Goal: Information Seeking & Learning: Compare options

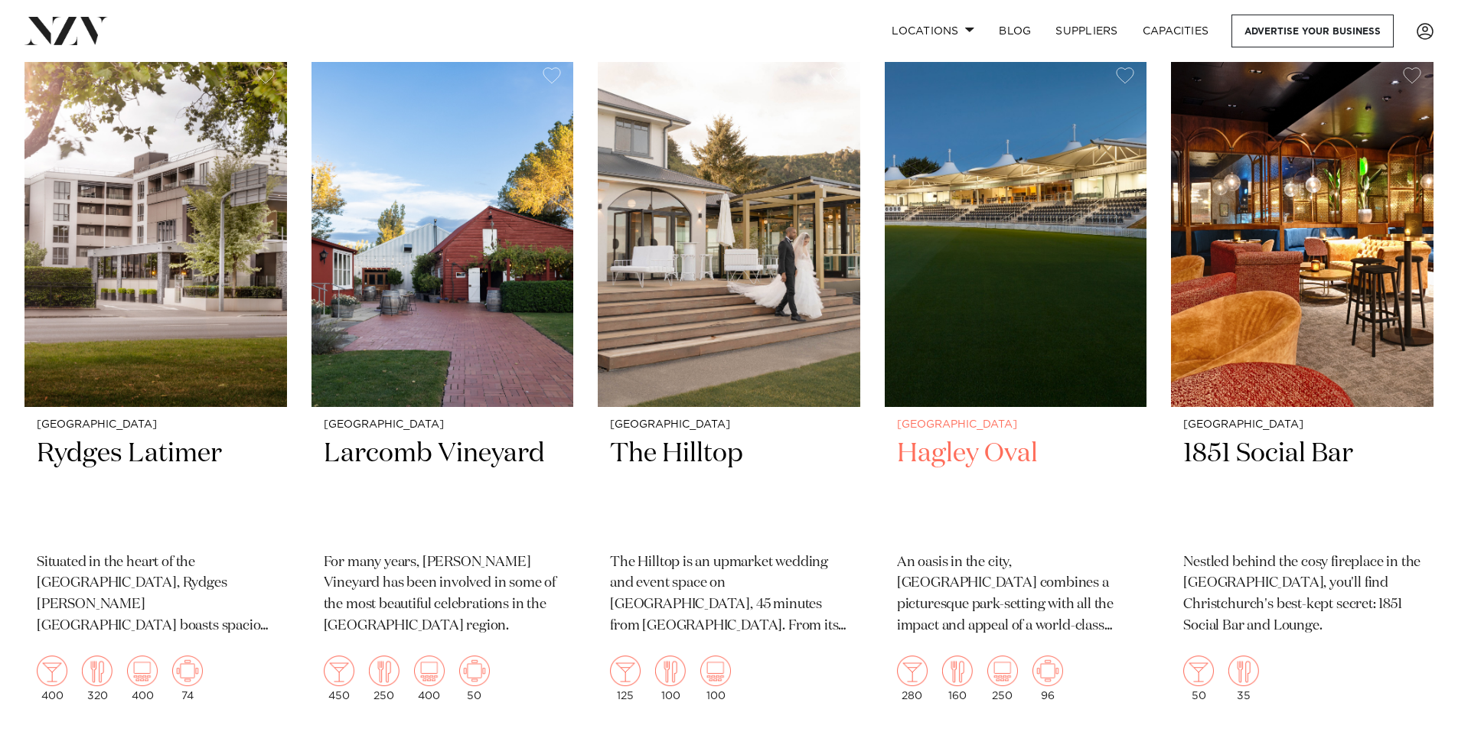
scroll to position [689, 0]
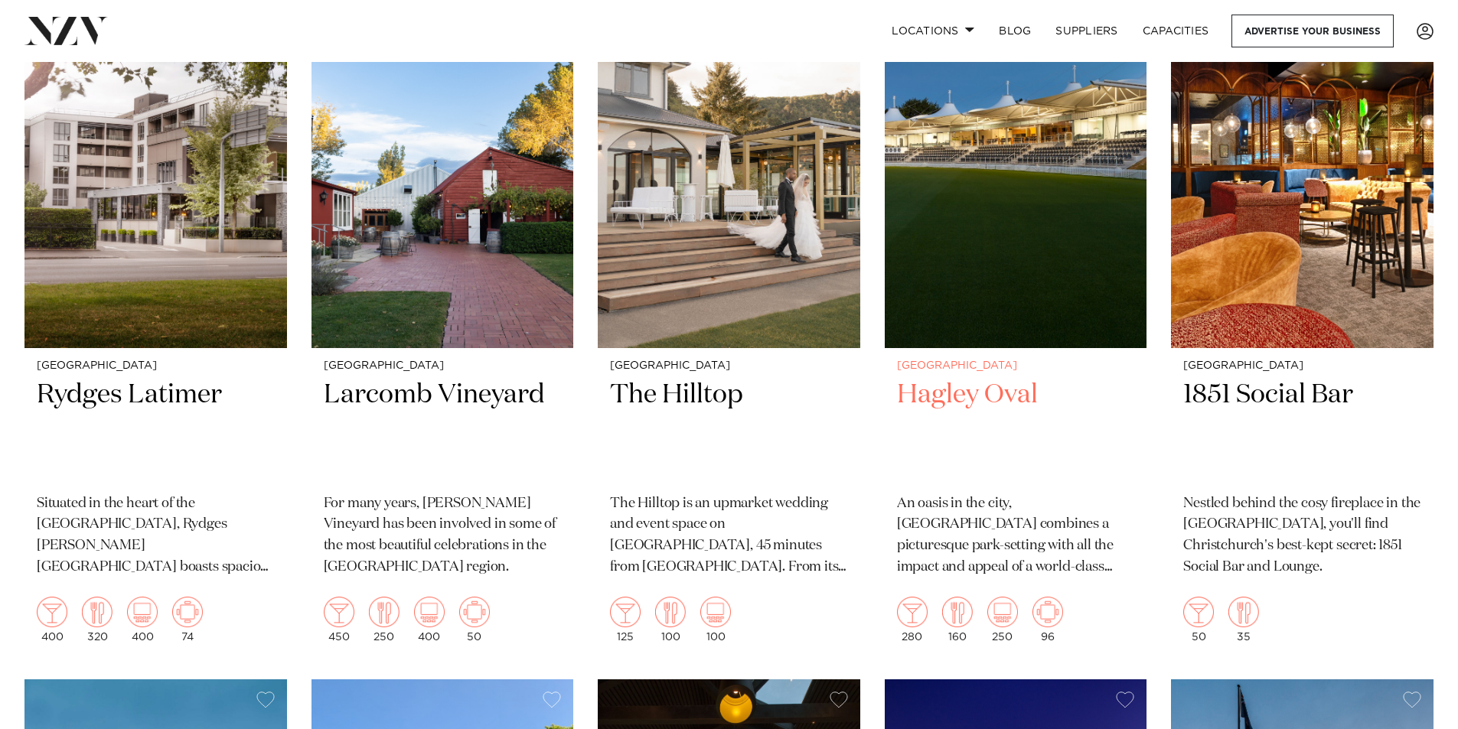
click at [928, 179] on img at bounding box center [1016, 172] width 263 height 352
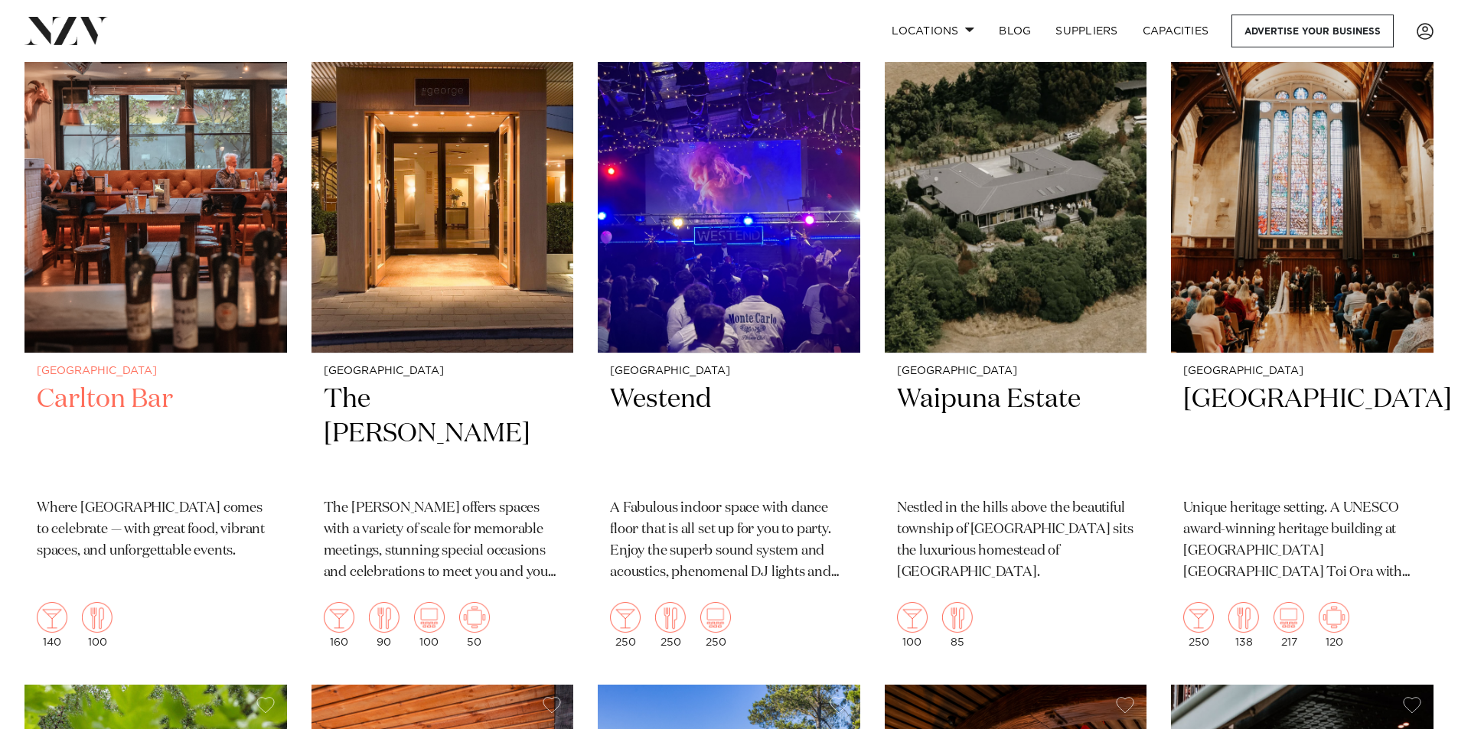
scroll to position [3444, 0]
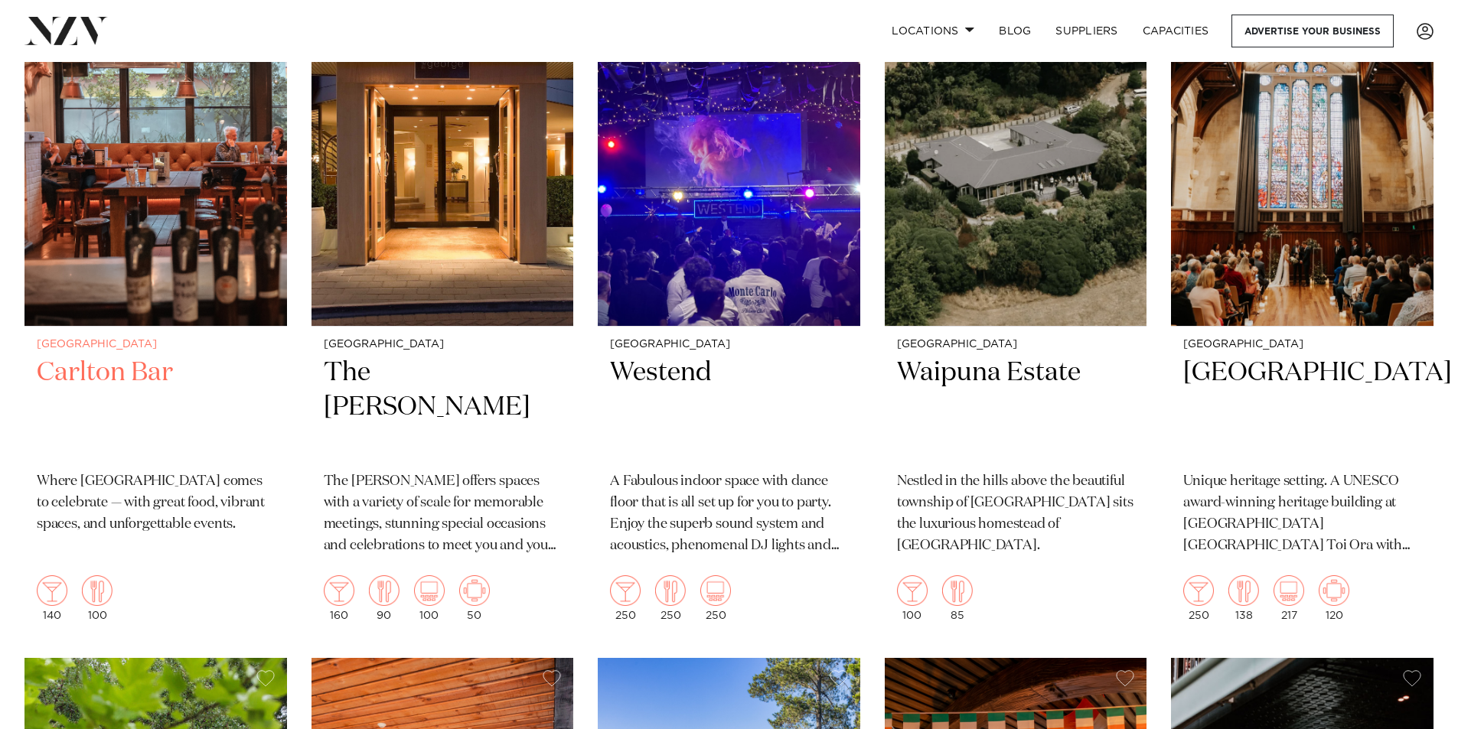
click at [120, 258] on img at bounding box center [155, 151] width 263 height 352
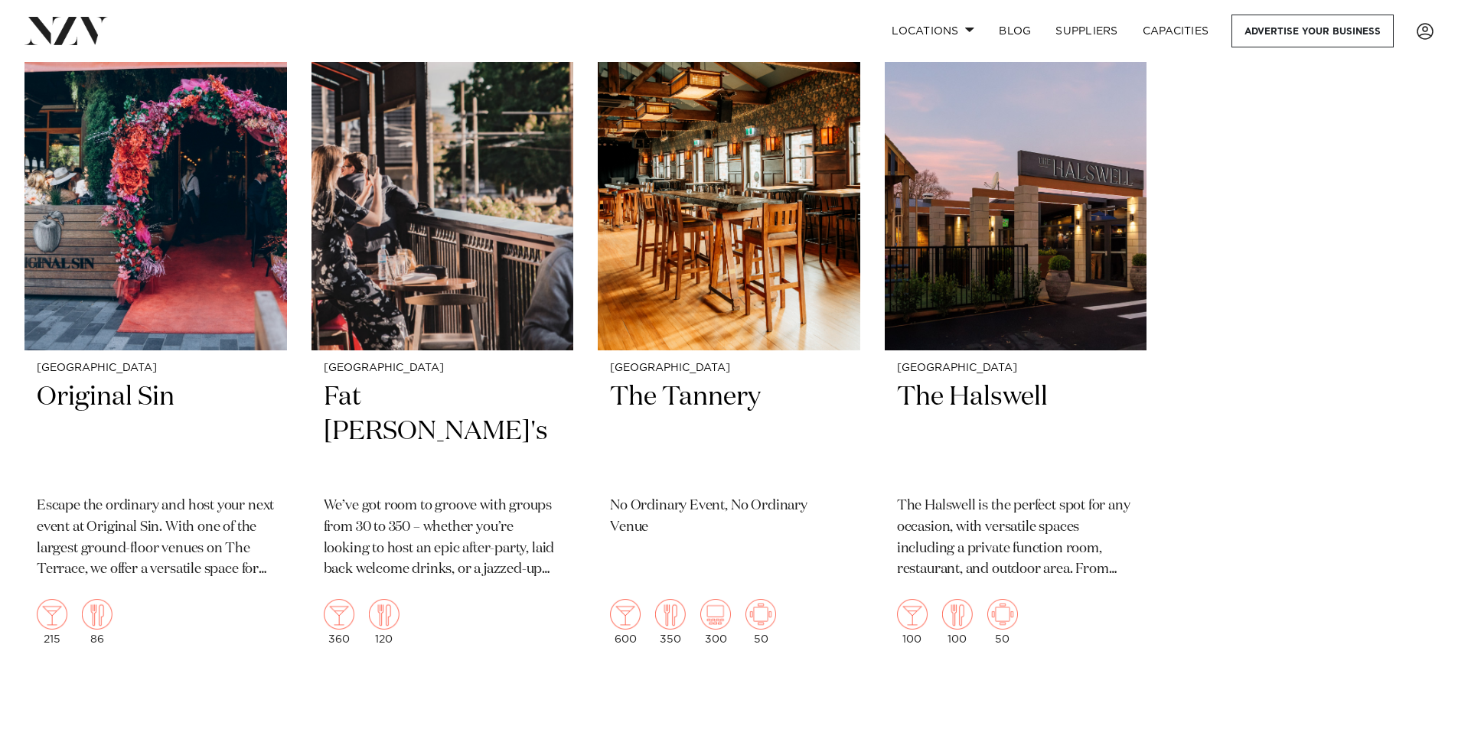
scroll to position [4632, 0]
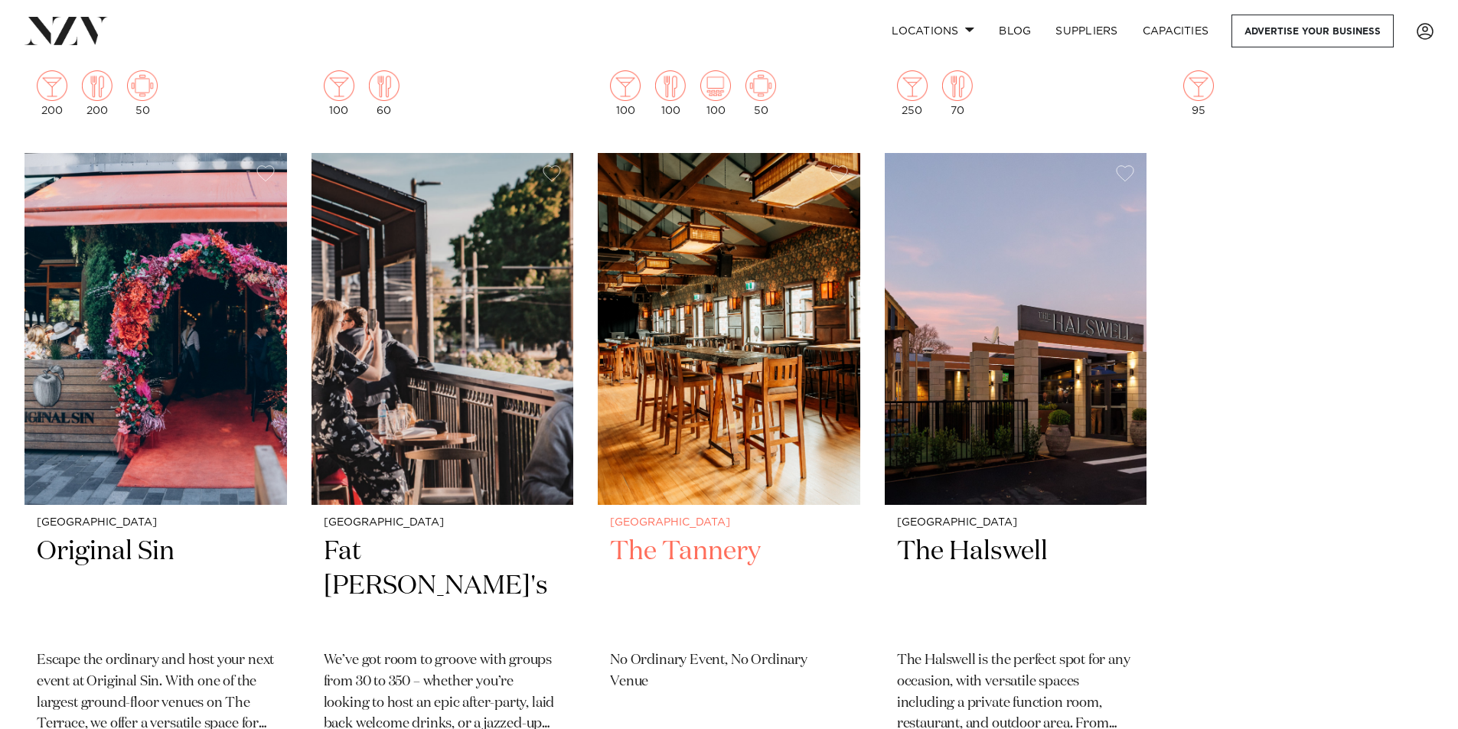
click at [711, 546] on h2 "The Tannery" at bounding box center [729, 586] width 238 height 103
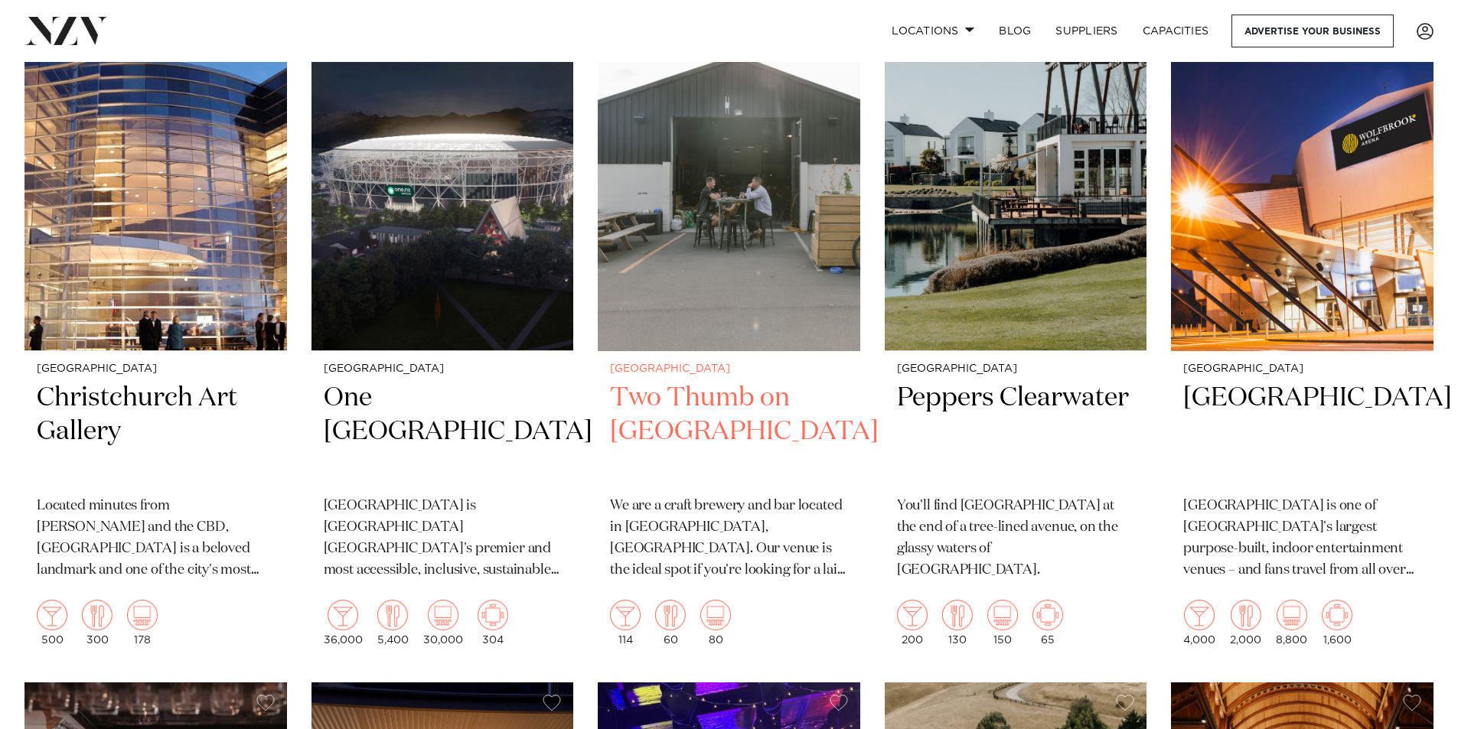
scroll to position [2719, 0]
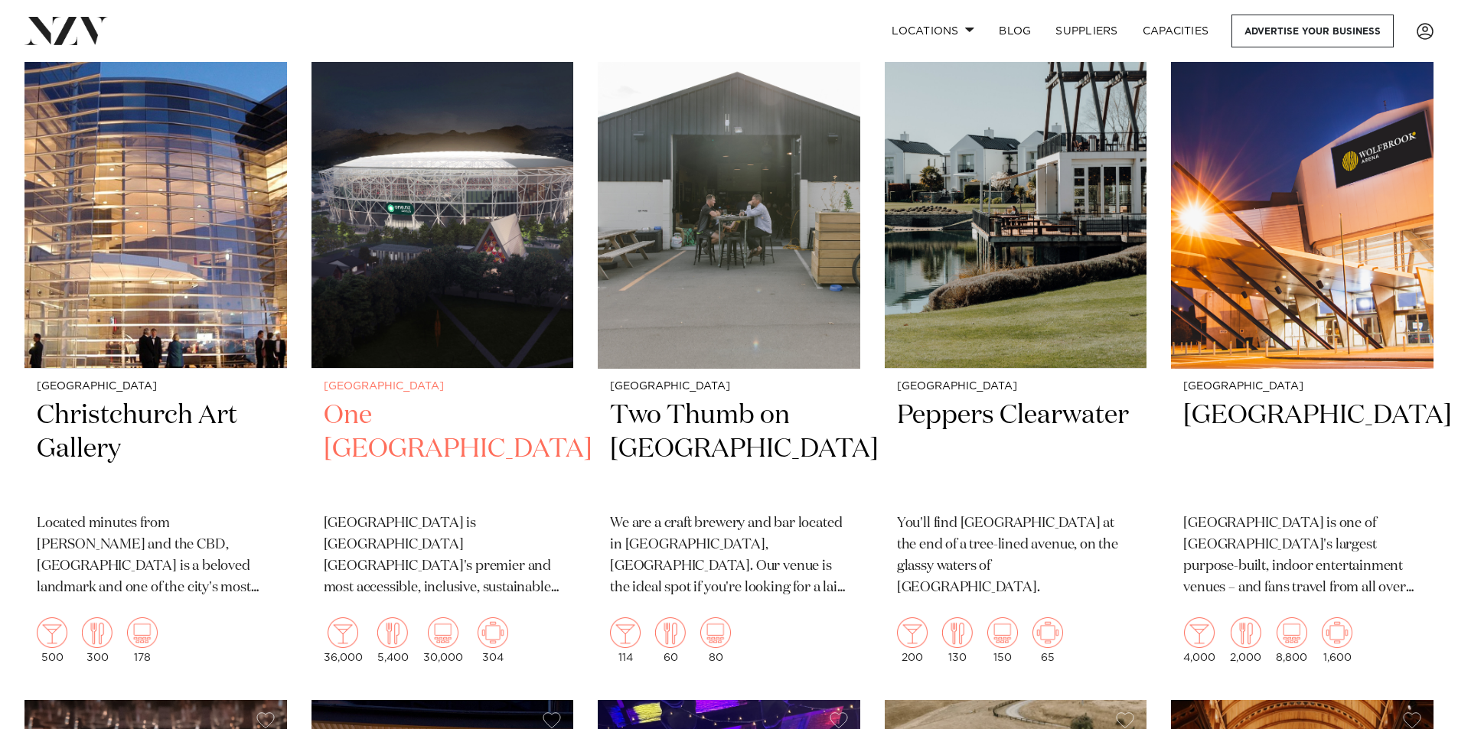
click at [452, 309] on img at bounding box center [443, 193] width 263 height 352
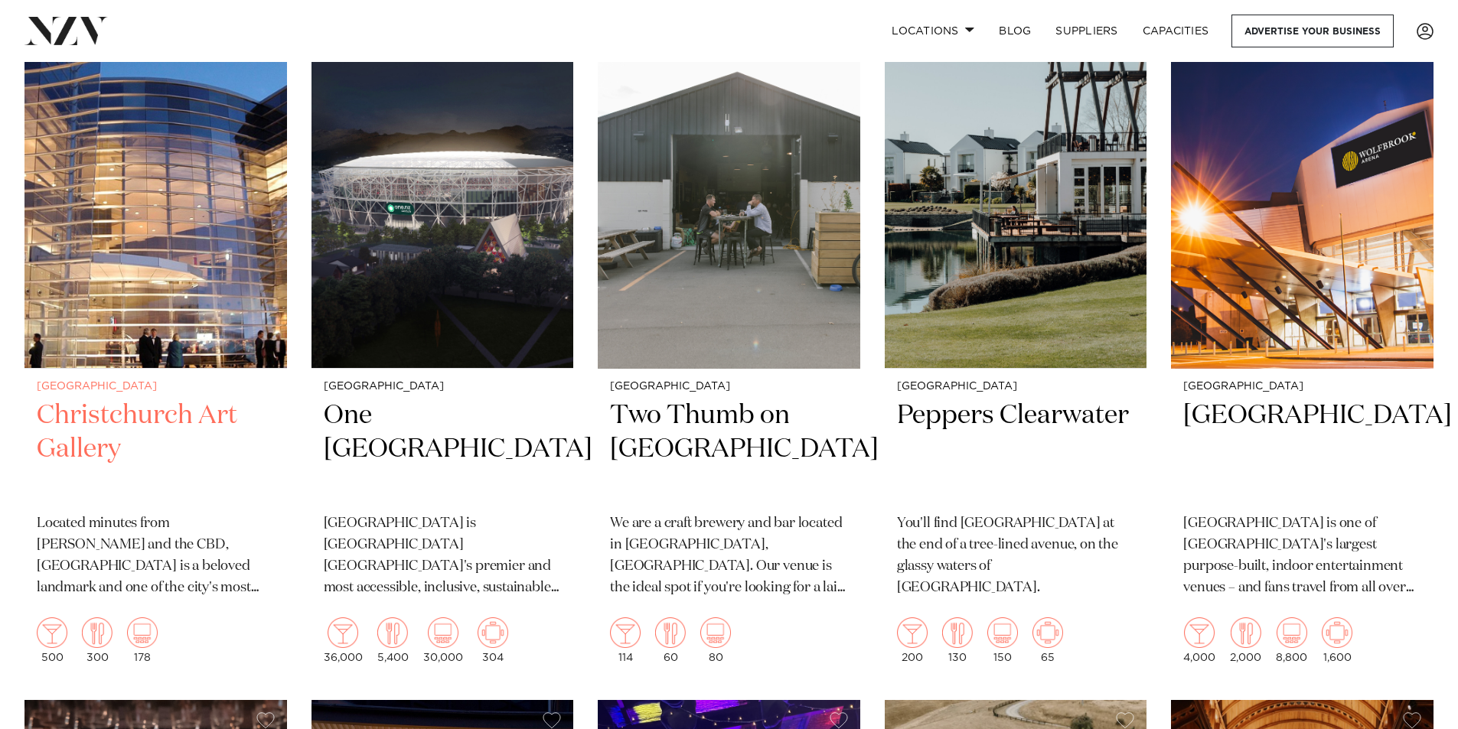
scroll to position [2709, 0]
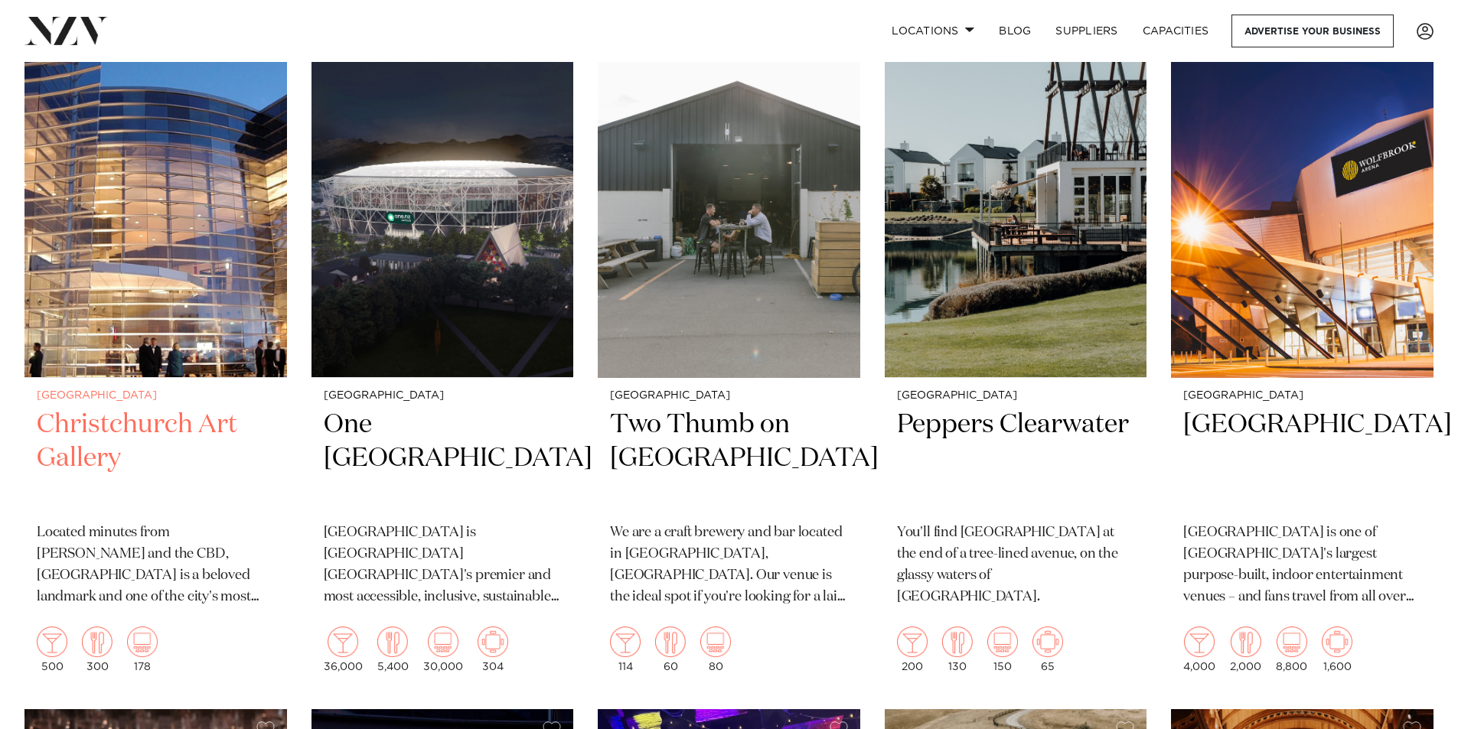
click at [119, 439] on h2 "Christchurch Art Gallery" at bounding box center [156, 459] width 238 height 103
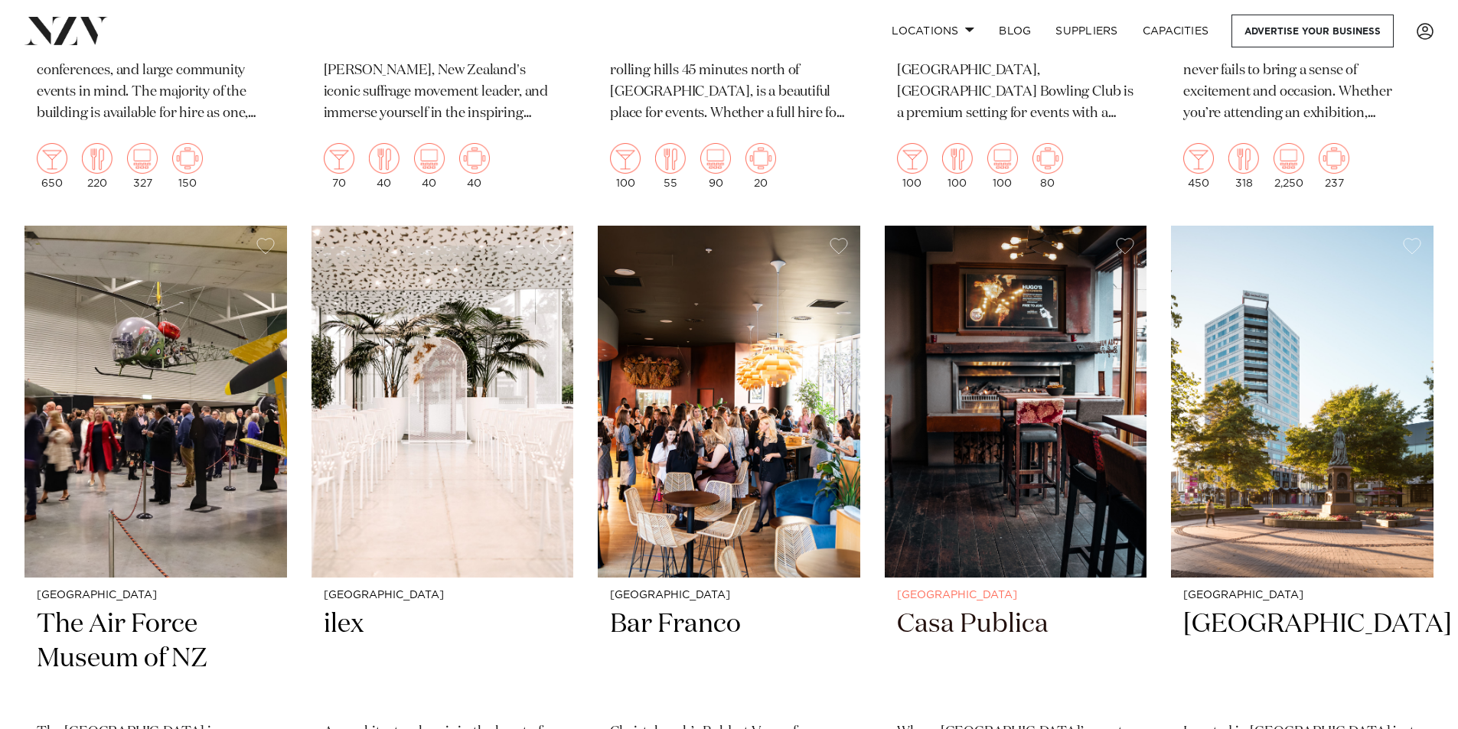
scroll to position [1782, 0]
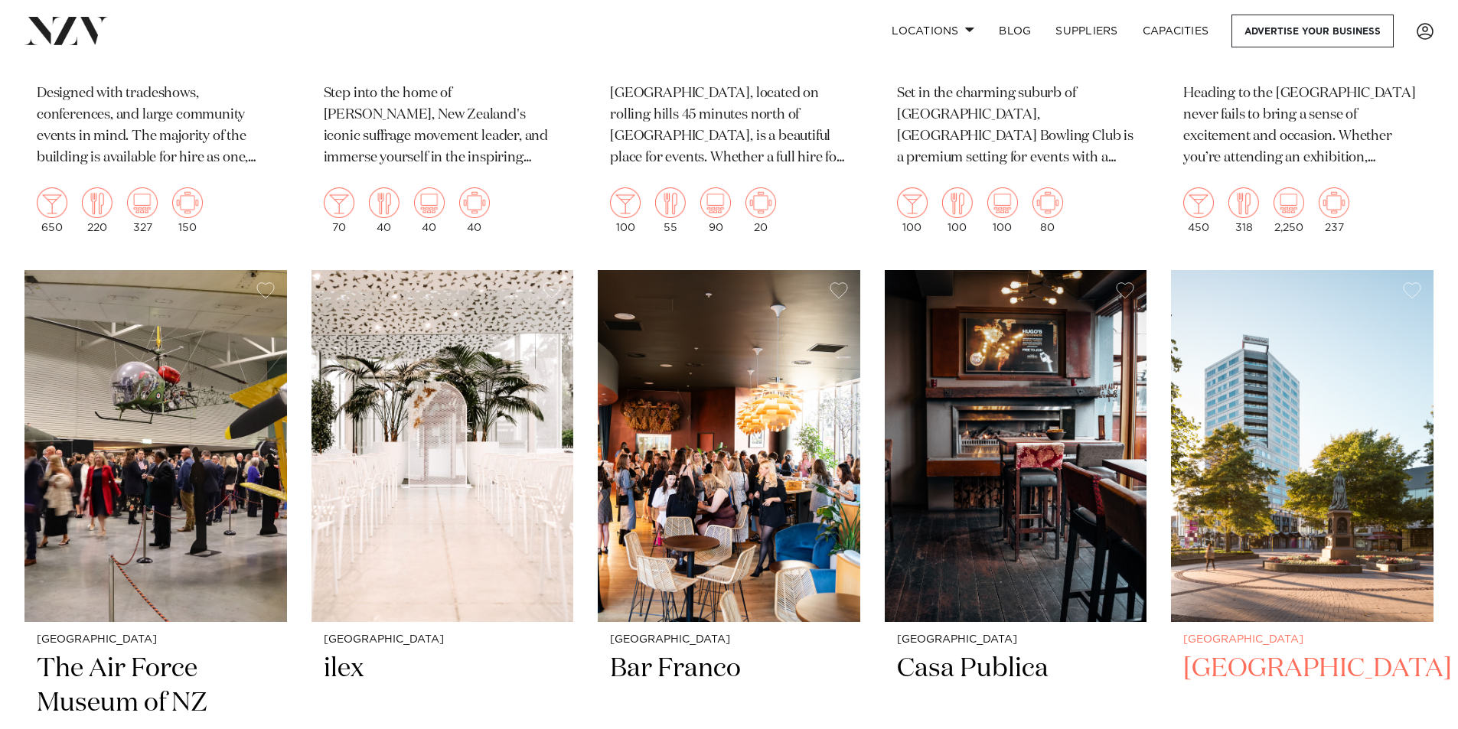
click at [1256, 531] on img at bounding box center [1302, 446] width 263 height 352
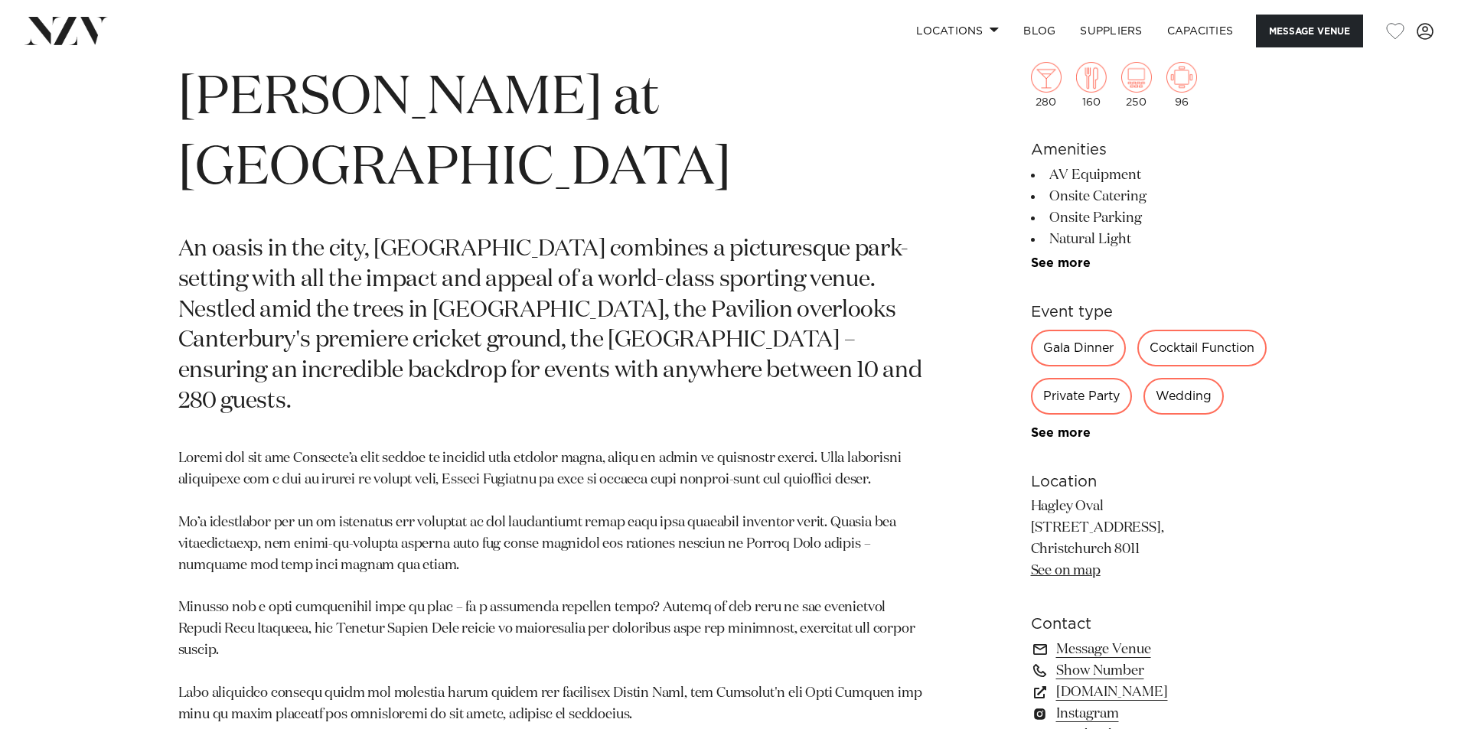
scroll to position [765, 0]
click at [1084, 396] on div "Private Party" at bounding box center [1081, 396] width 101 height 37
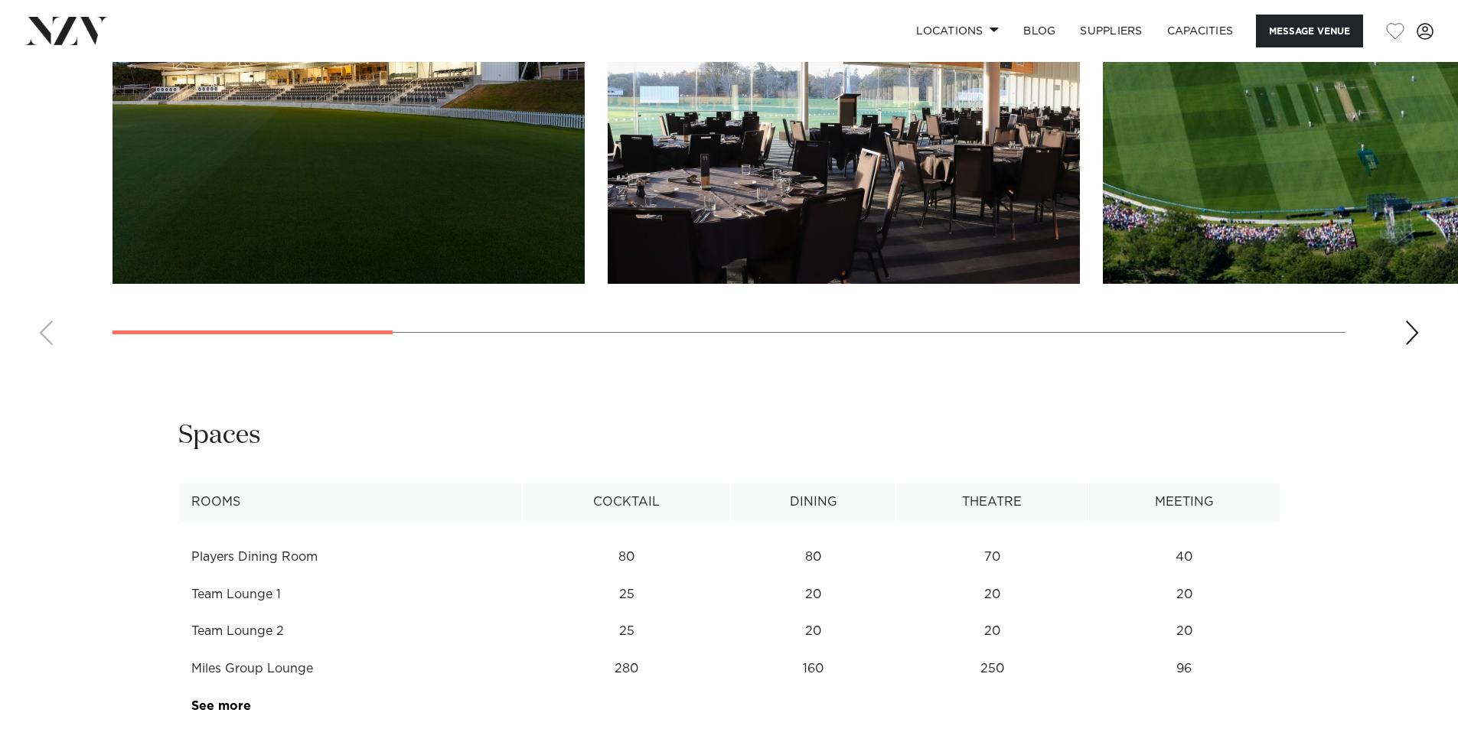
scroll to position [1531, 0]
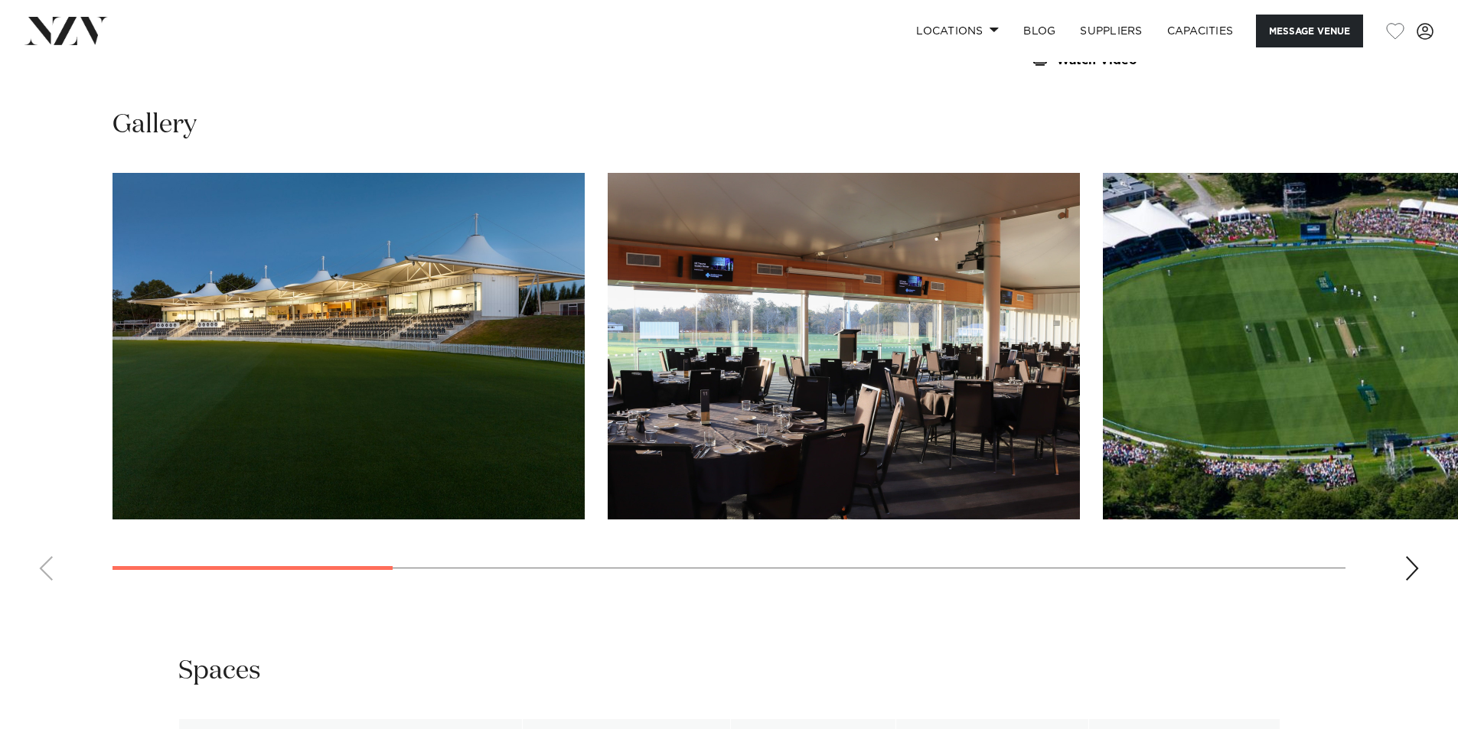
click at [1406, 556] on div "Next slide" at bounding box center [1411, 568] width 15 height 24
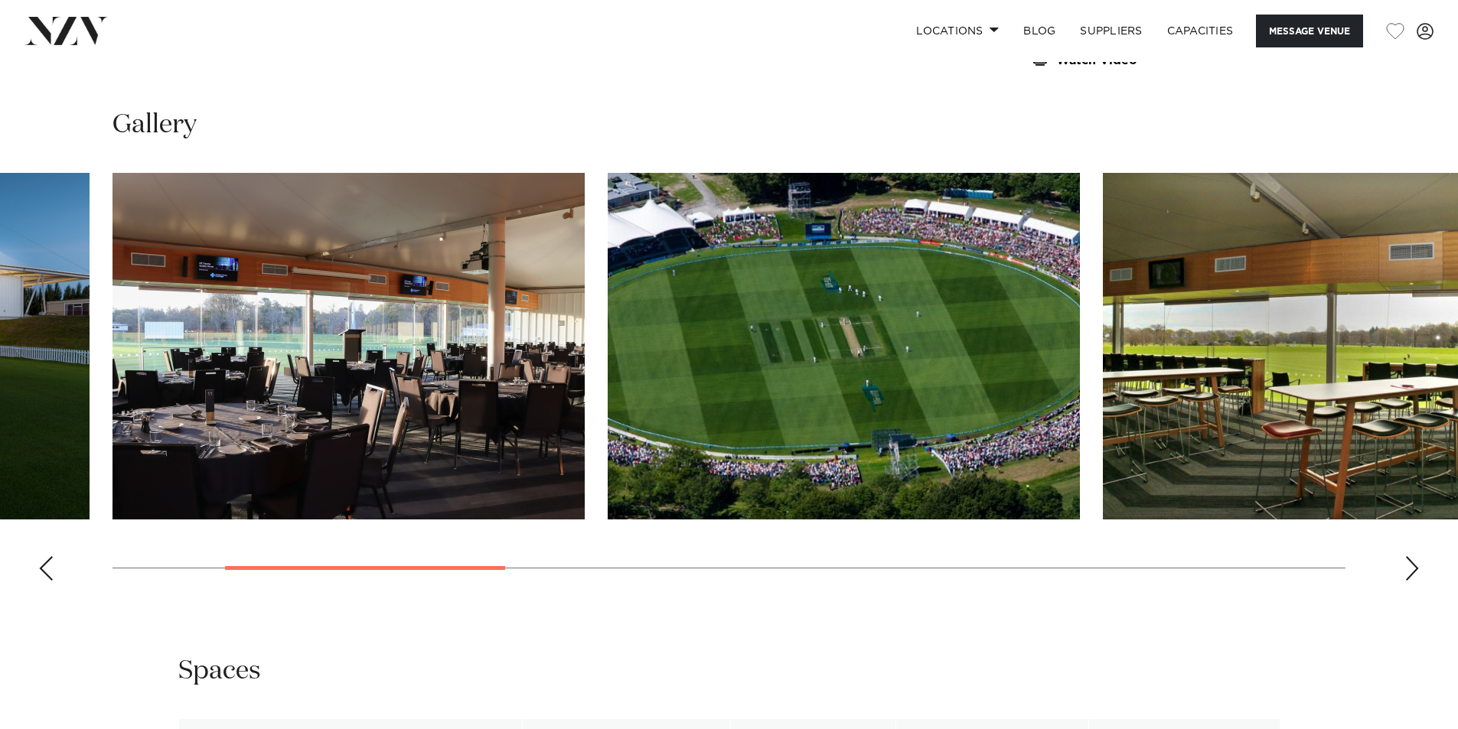
click at [1406, 556] on div "Next slide" at bounding box center [1411, 568] width 15 height 24
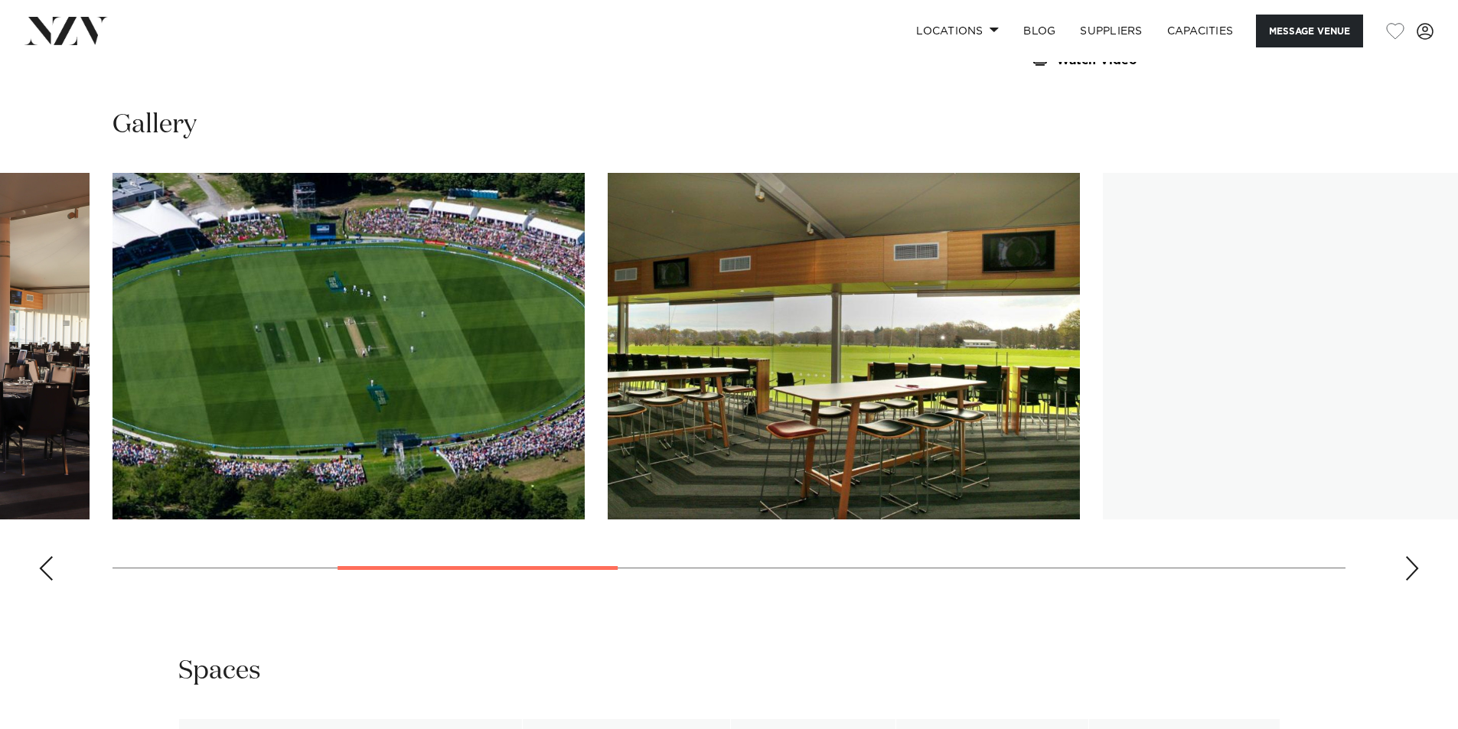
click at [1406, 556] on div "Next slide" at bounding box center [1411, 568] width 15 height 24
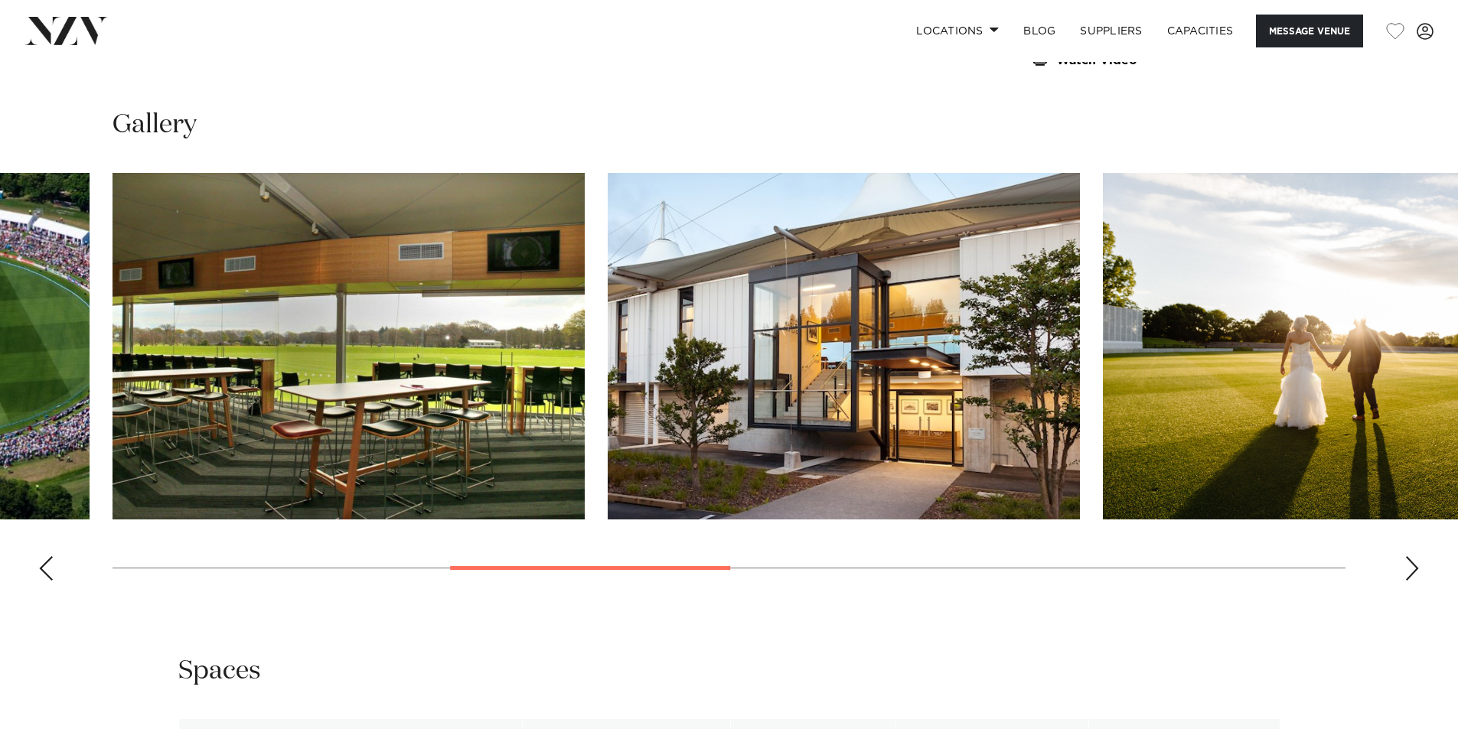
click at [1406, 556] on div "Next slide" at bounding box center [1411, 568] width 15 height 24
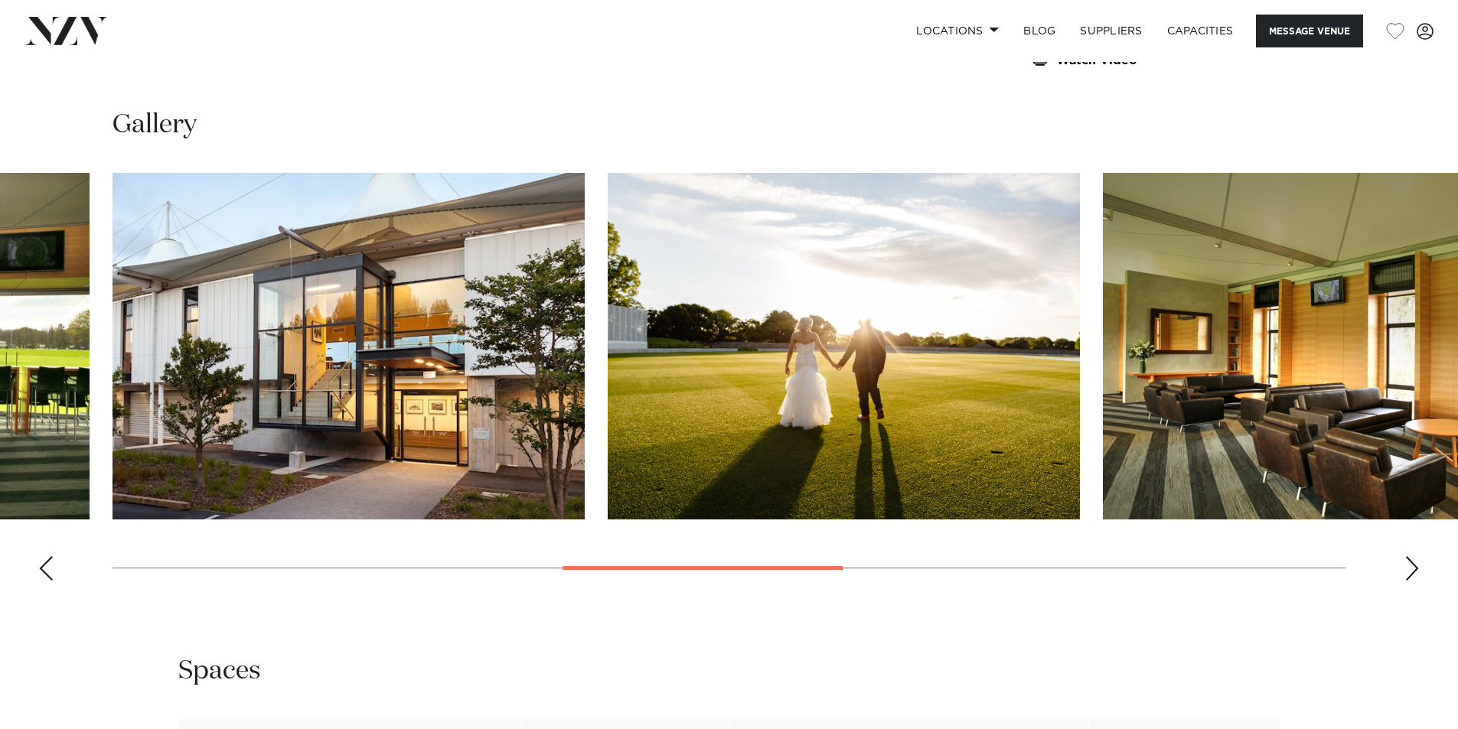
click at [1406, 556] on div "Next slide" at bounding box center [1411, 568] width 15 height 24
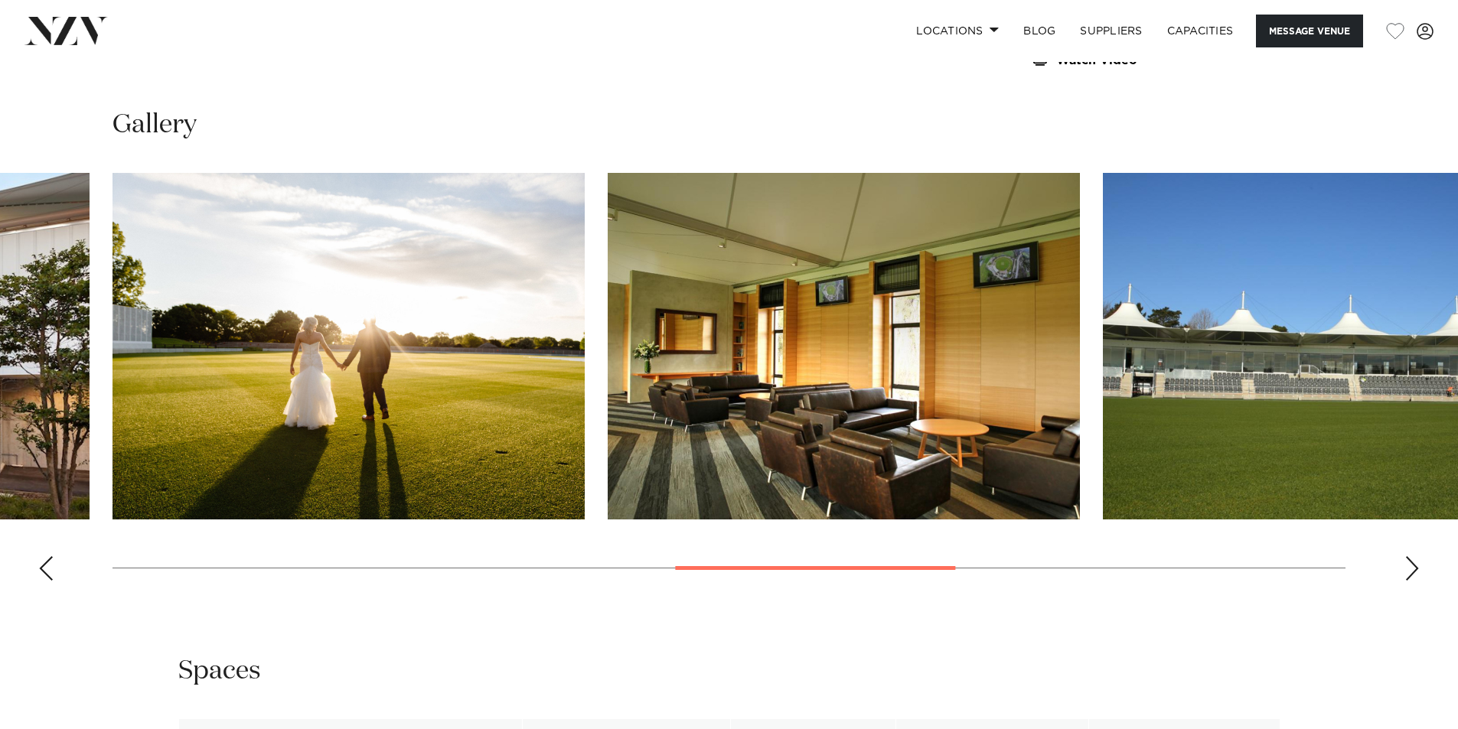
click at [1406, 556] on div "Next slide" at bounding box center [1411, 568] width 15 height 24
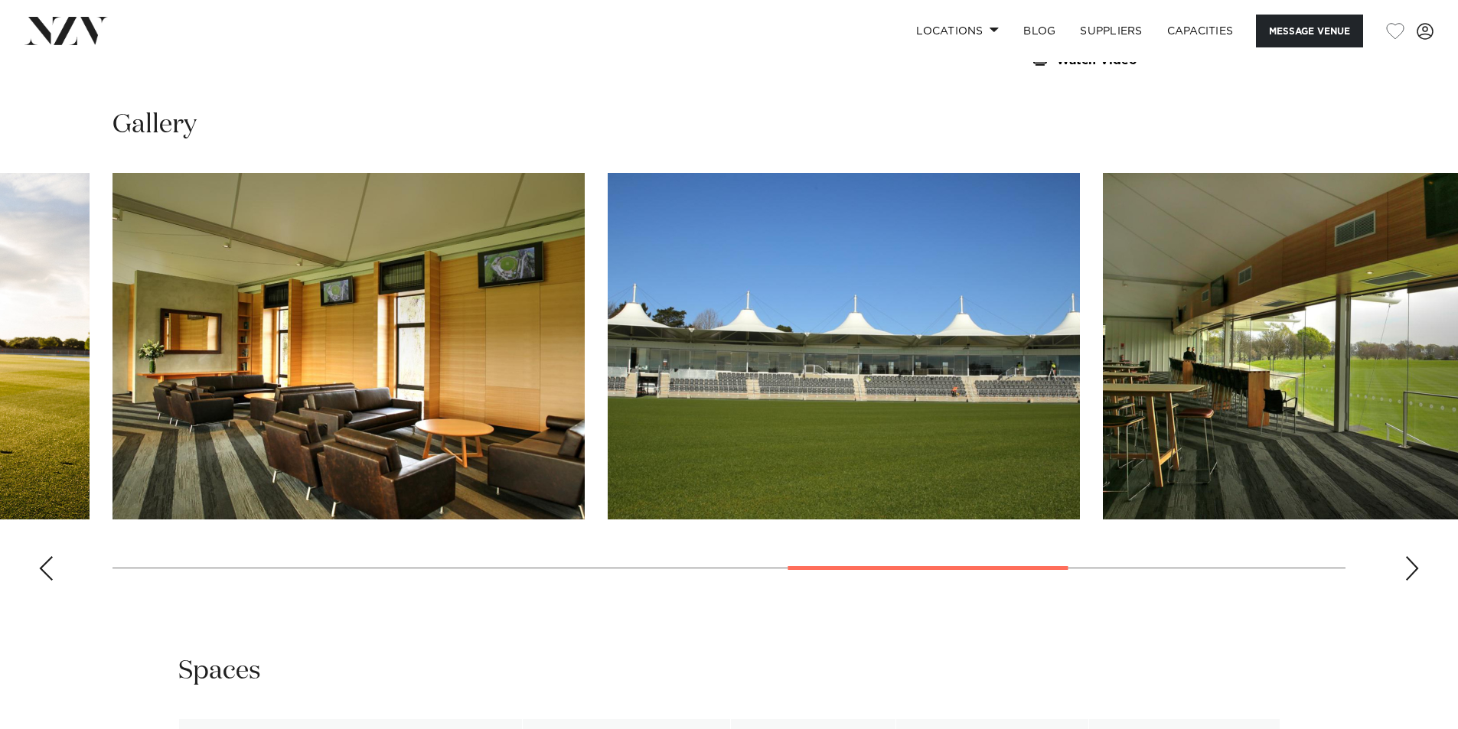
click at [1406, 556] on div "Next slide" at bounding box center [1411, 568] width 15 height 24
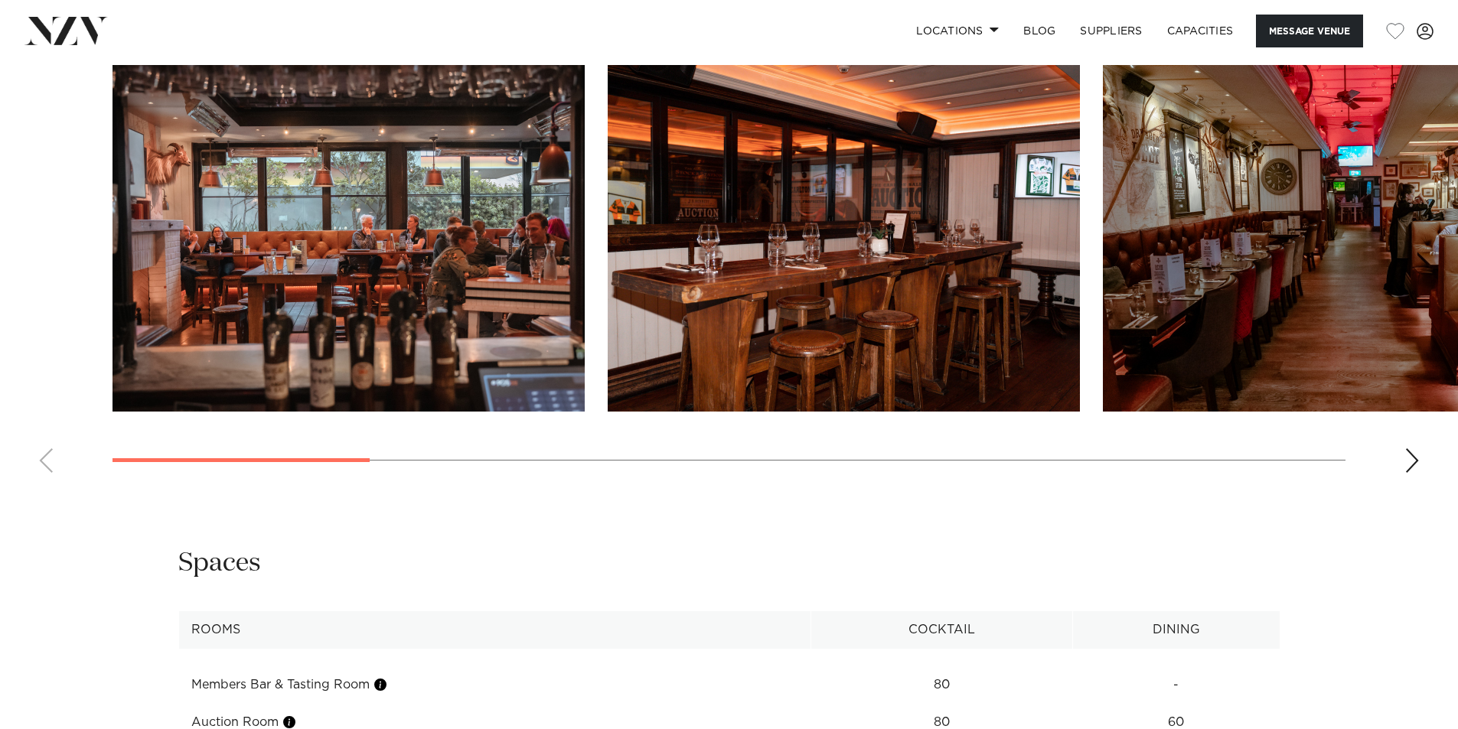
scroll to position [1607, 0]
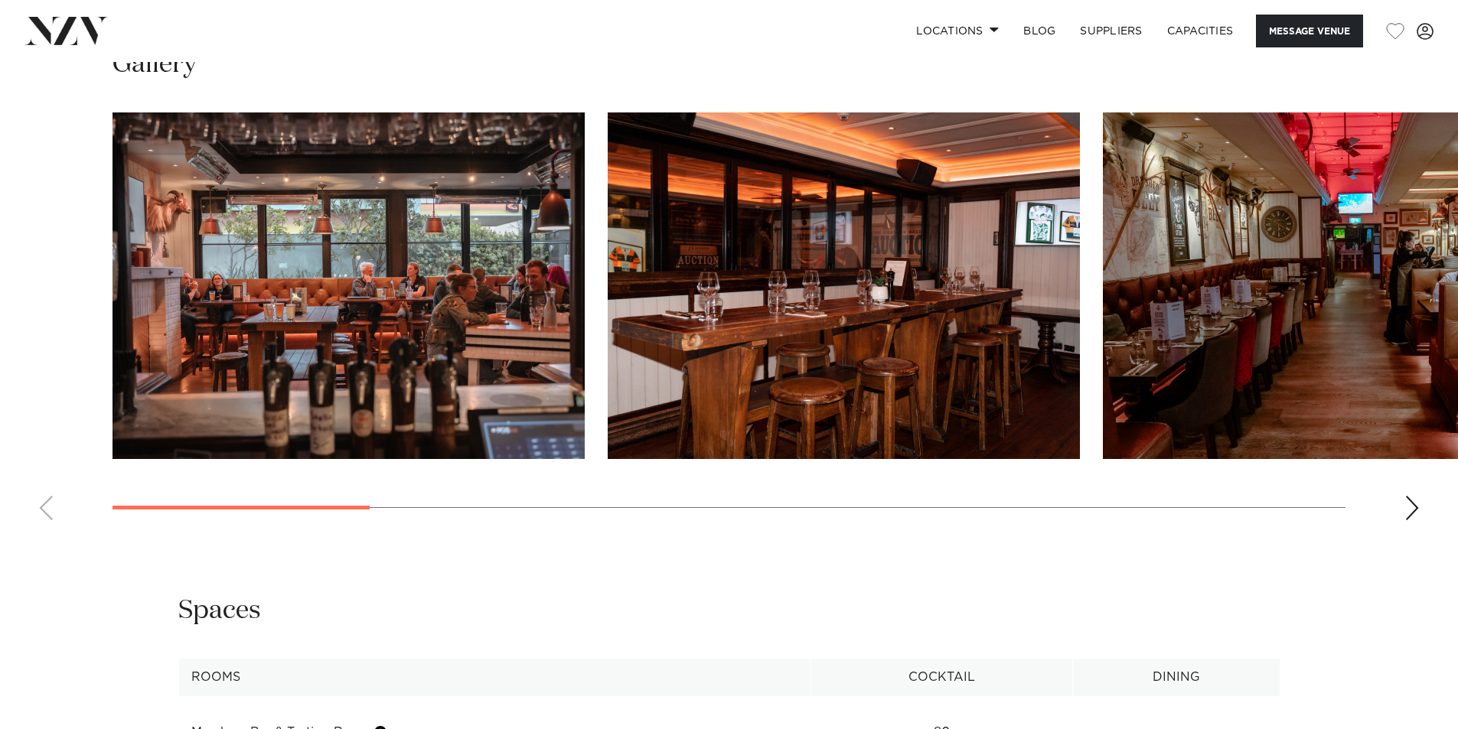
click at [1411, 514] on div "Next slide" at bounding box center [1411, 508] width 15 height 24
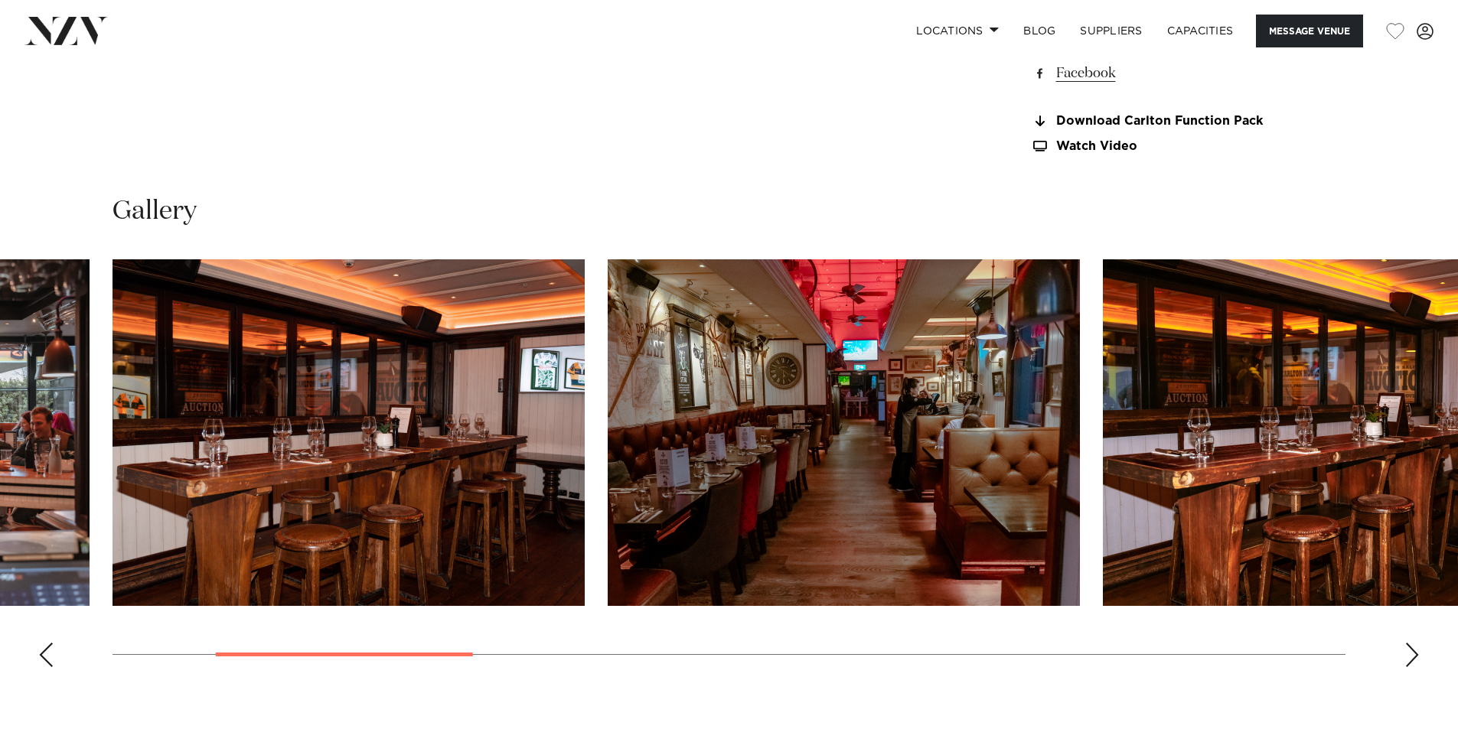
scroll to position [1454, 0]
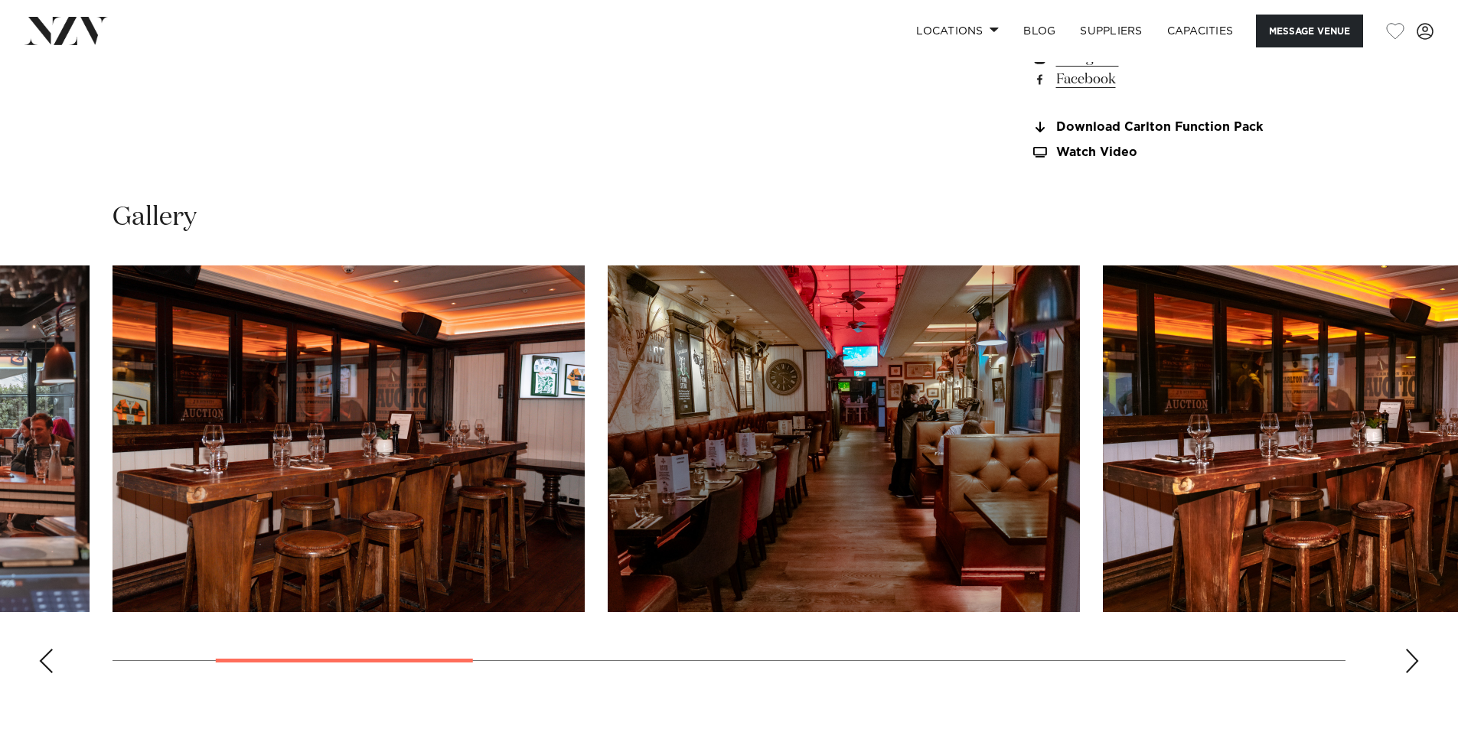
click at [1408, 657] on div "Next slide" at bounding box center [1411, 661] width 15 height 24
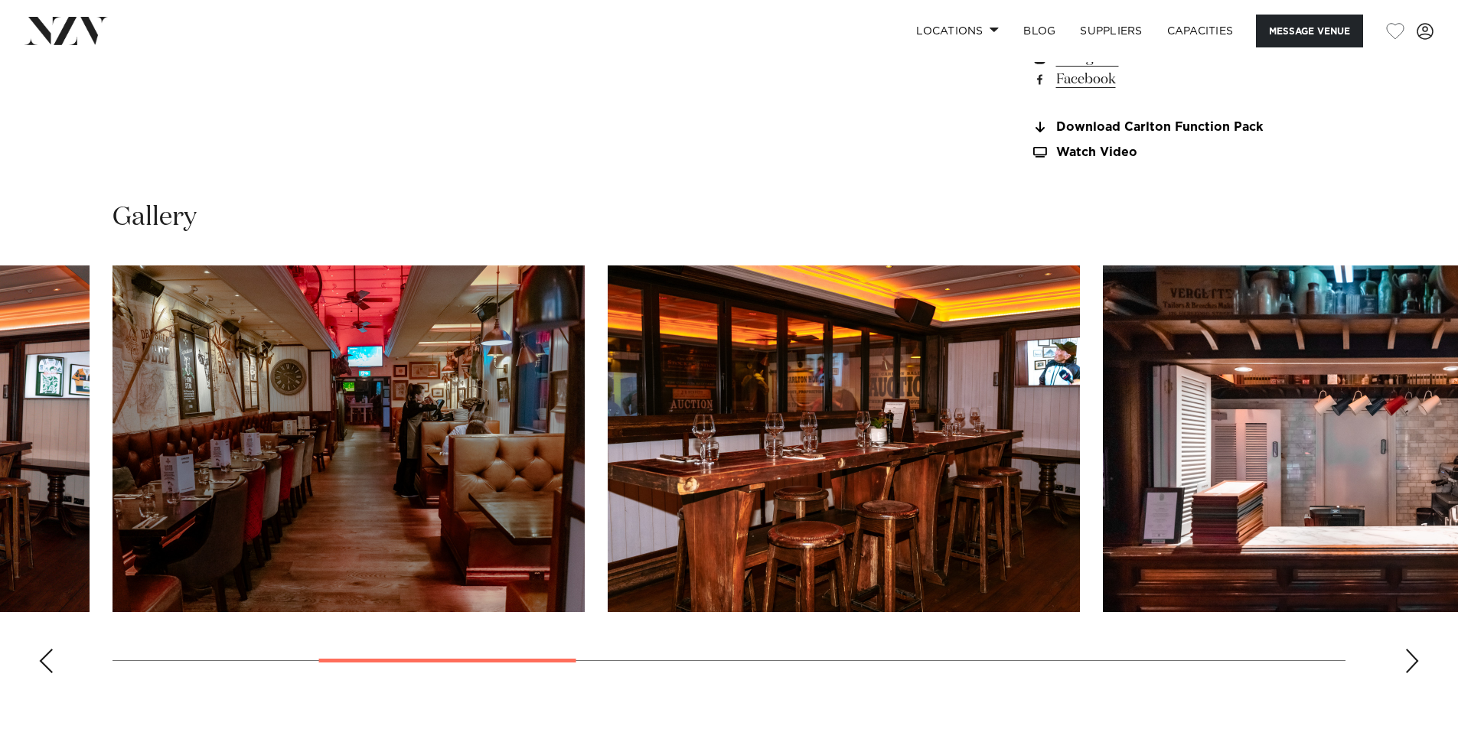
click at [1414, 669] on div "Next slide" at bounding box center [1411, 661] width 15 height 24
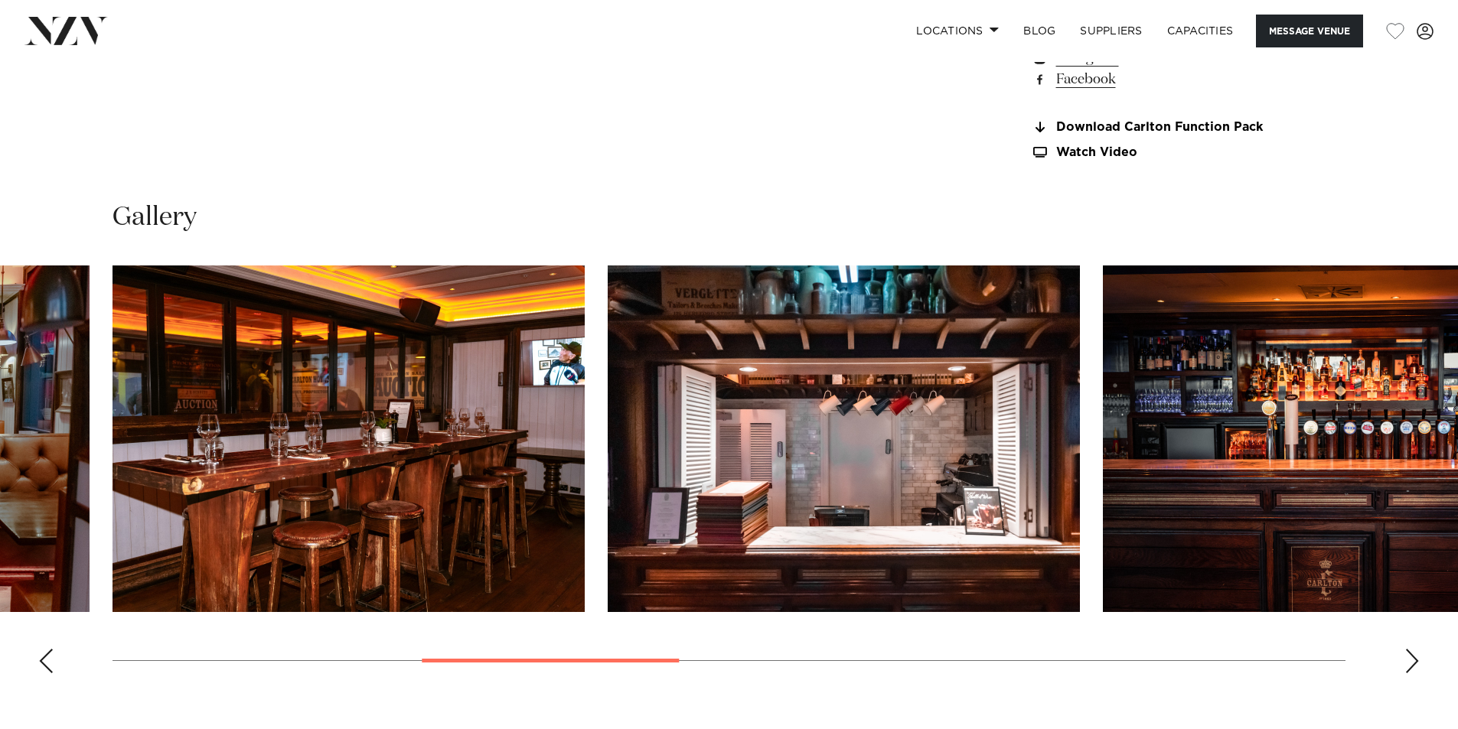
click at [1414, 664] on div "Next slide" at bounding box center [1411, 661] width 15 height 24
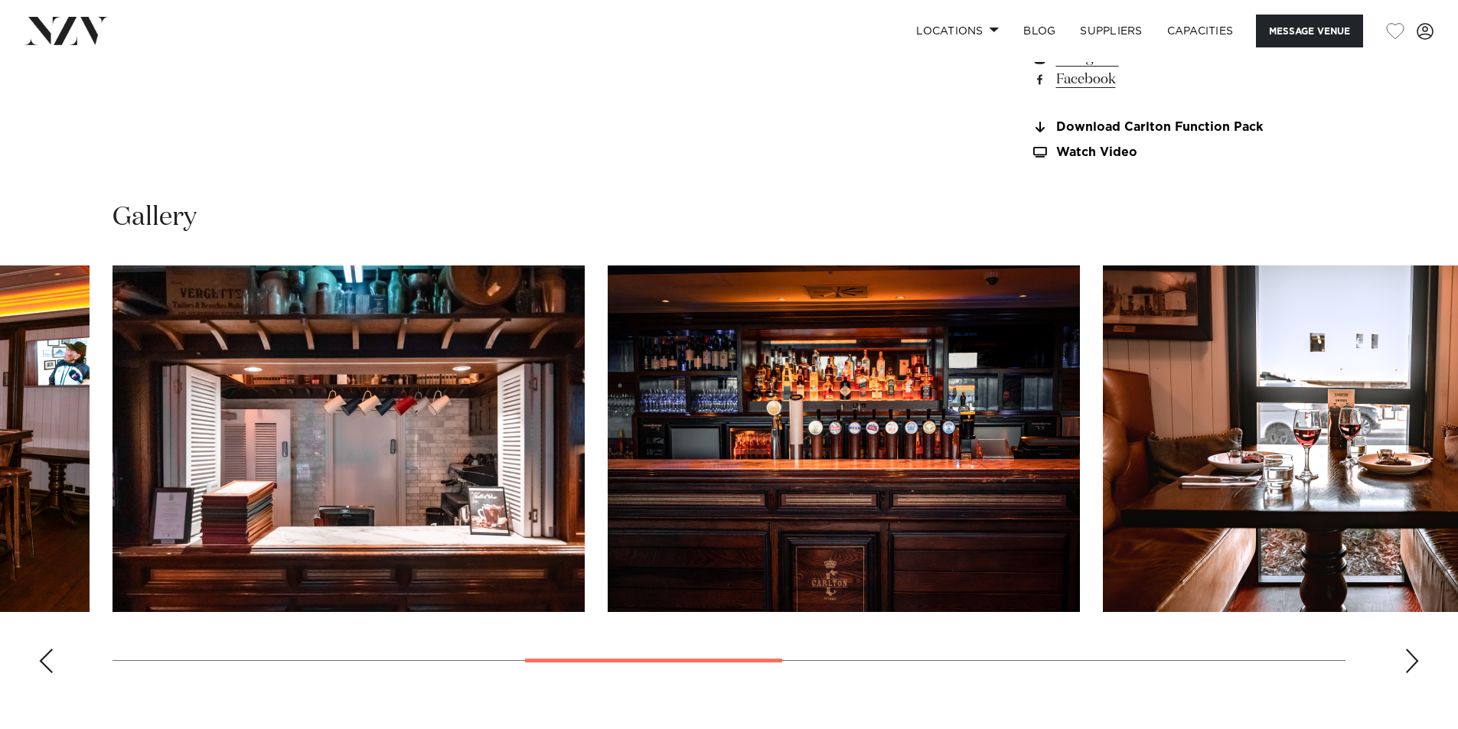
click at [1414, 664] on div "Next slide" at bounding box center [1411, 661] width 15 height 24
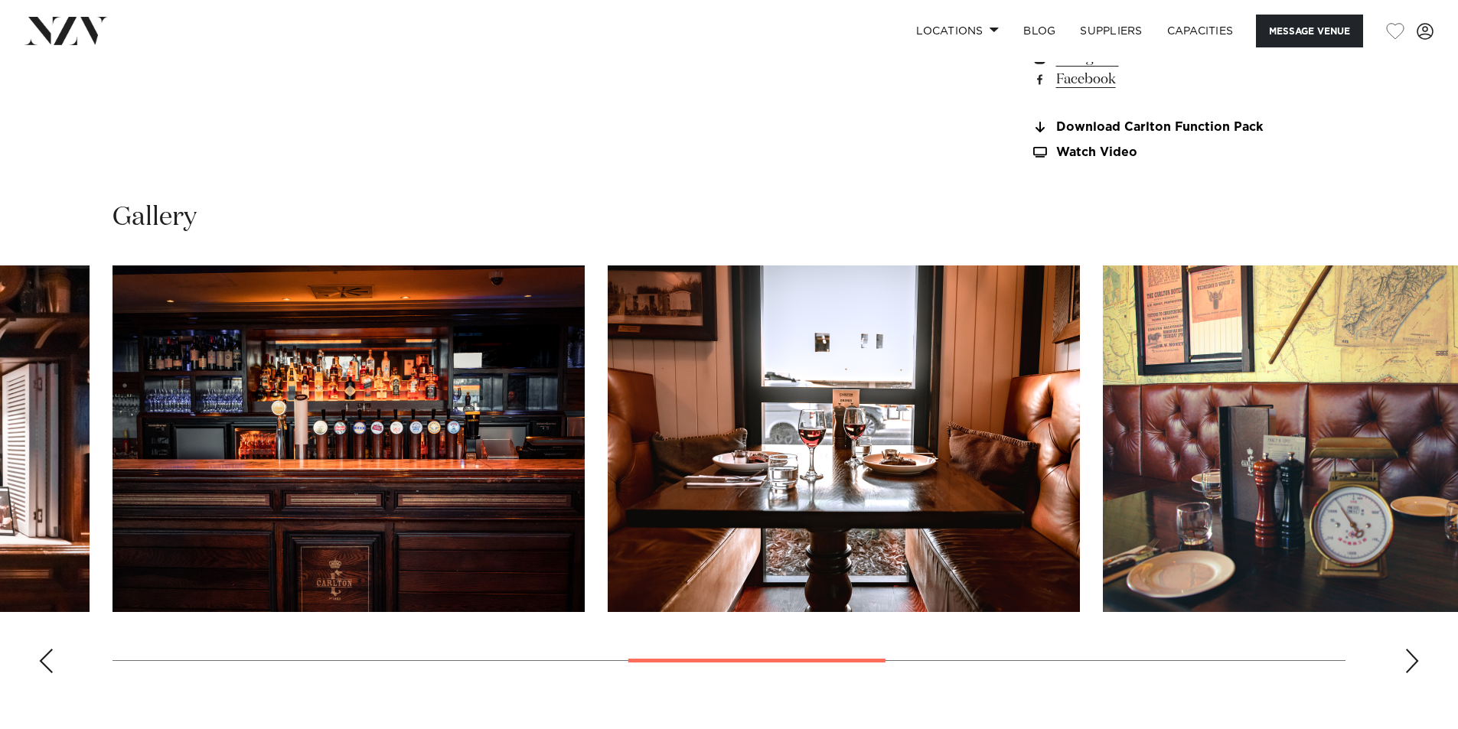
click at [1414, 664] on div "Next slide" at bounding box center [1411, 661] width 15 height 24
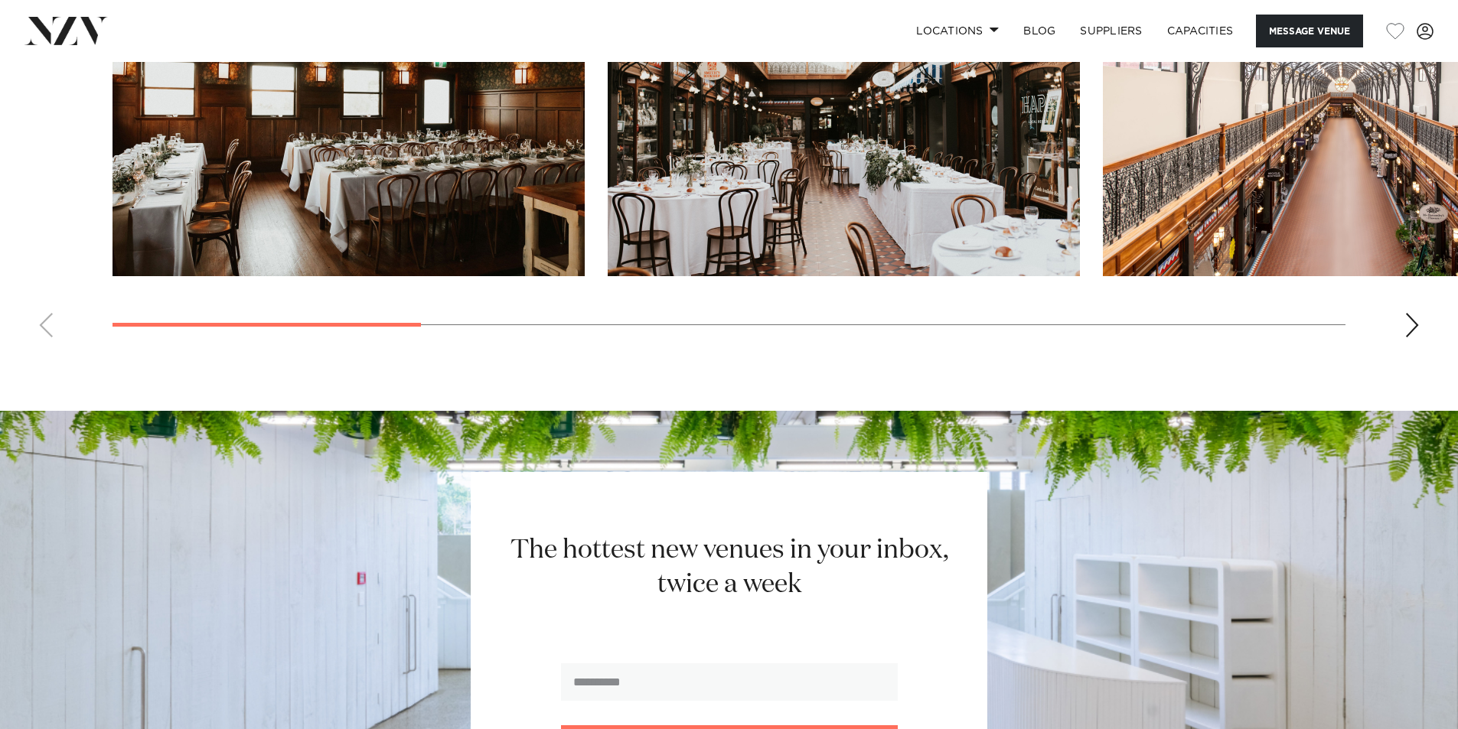
scroll to position [1837, 0]
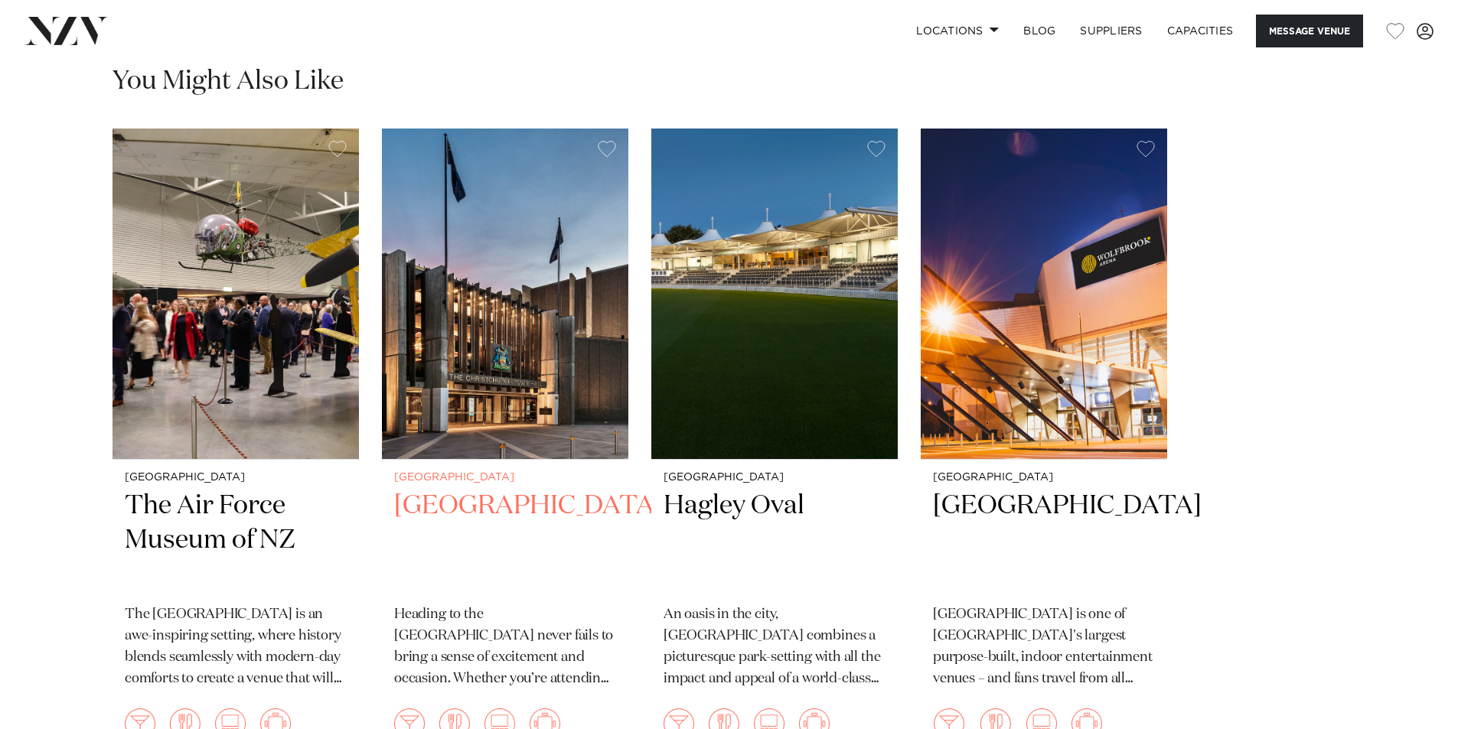
scroll to position [2908, 0]
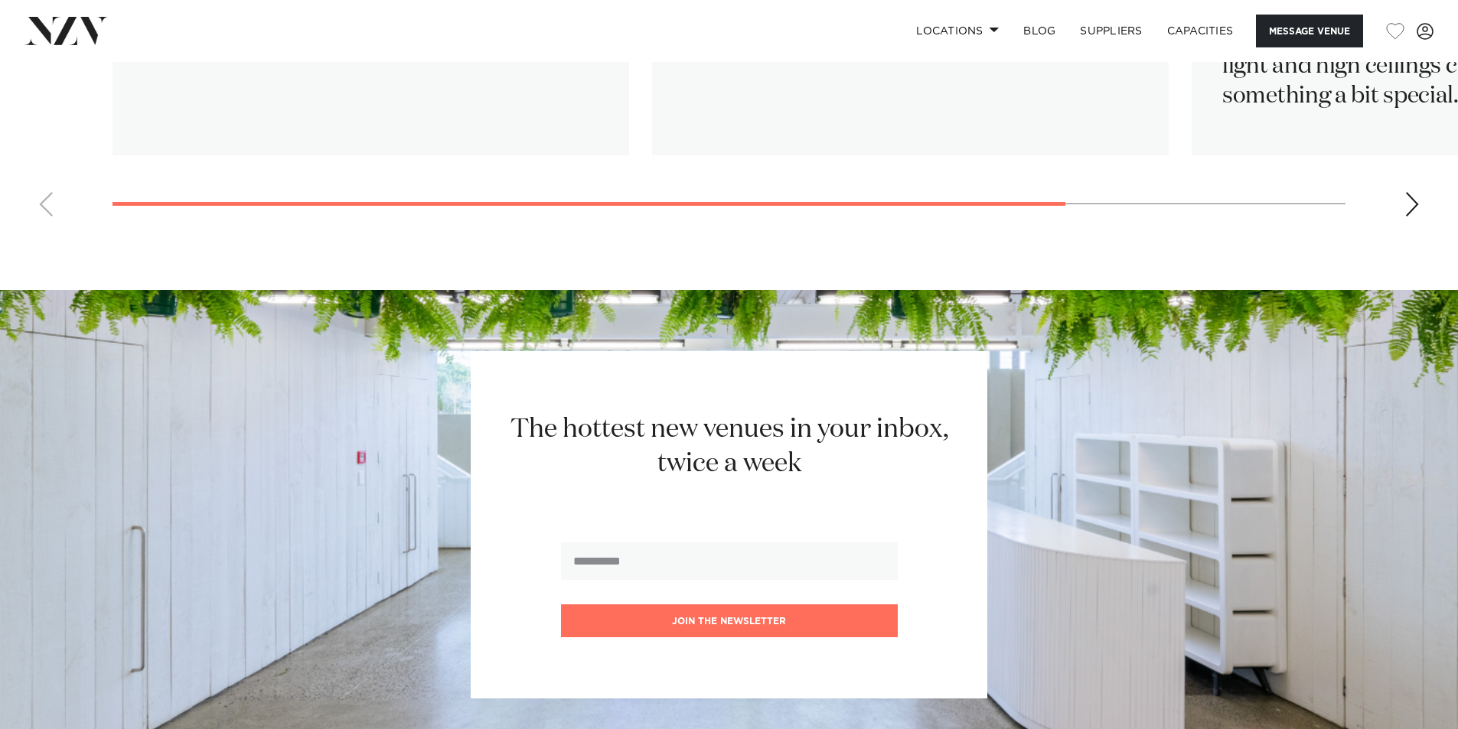
scroll to position [2832, 0]
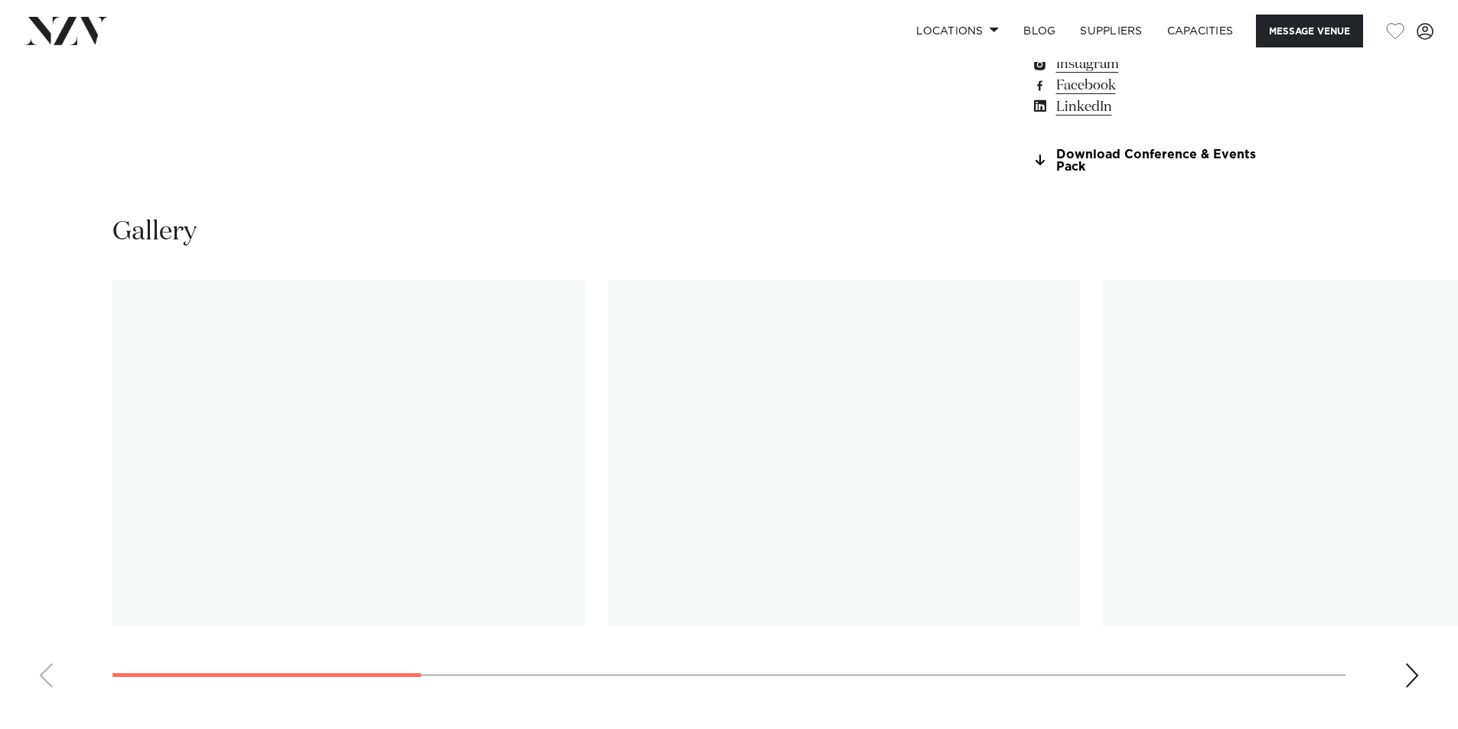
scroll to position [1454, 0]
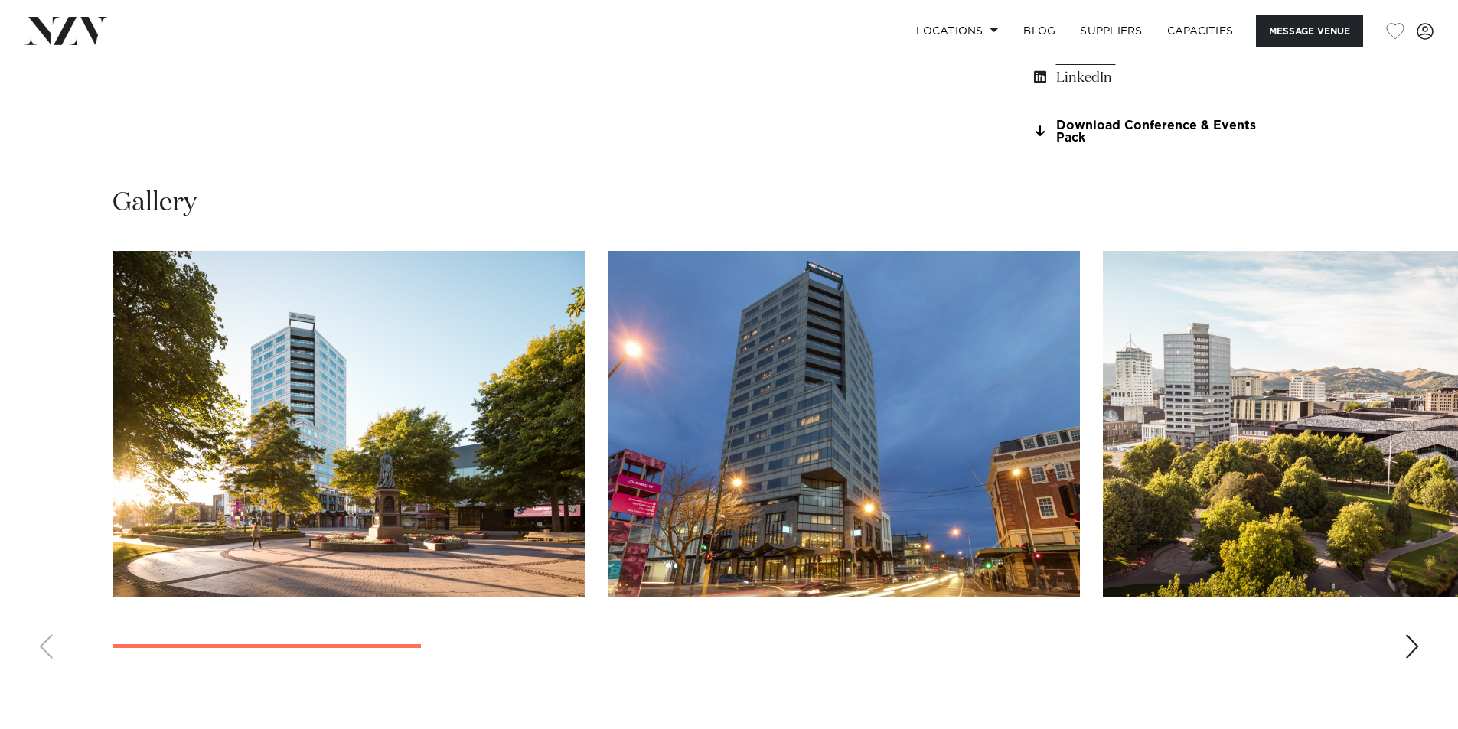
click at [1411, 650] on div "Next slide" at bounding box center [1411, 647] width 15 height 24
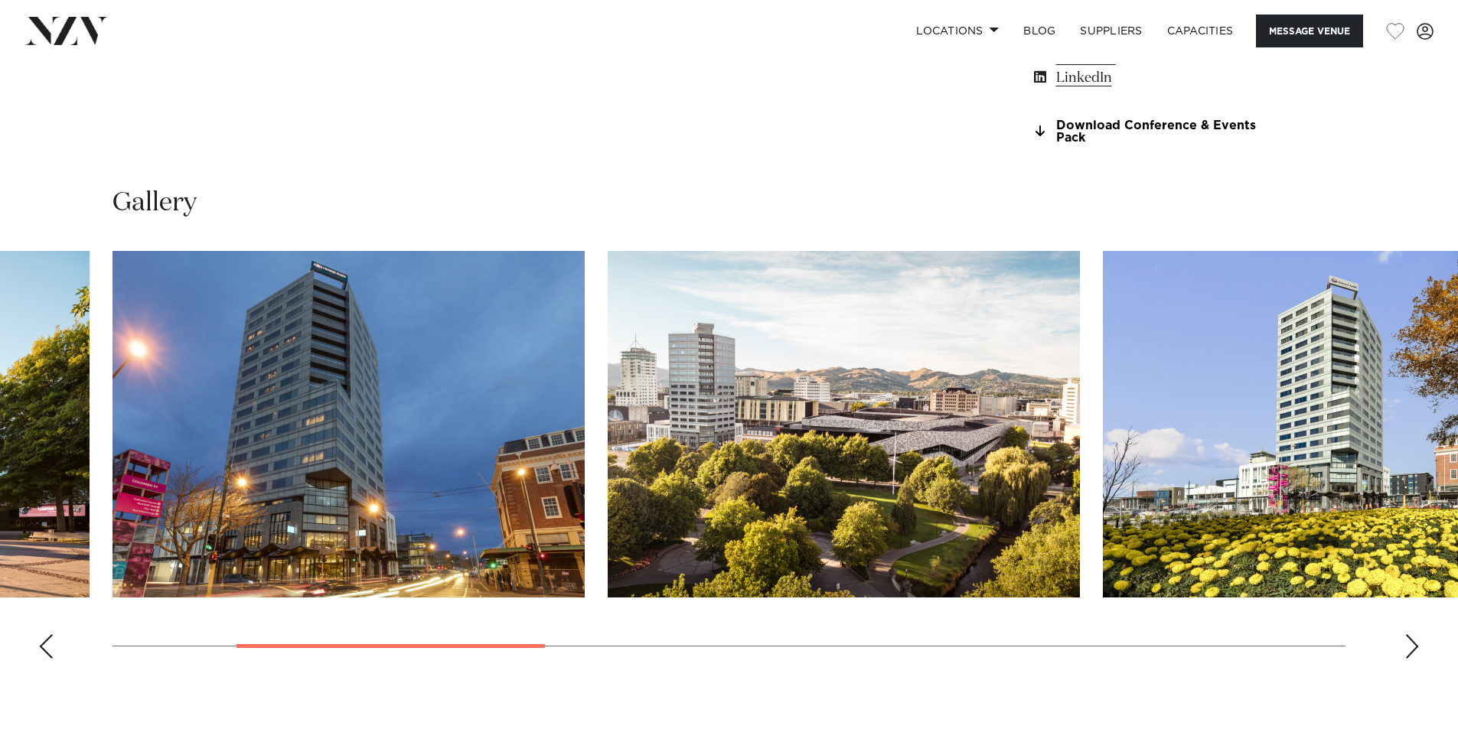
click at [1413, 650] on div "Next slide" at bounding box center [1411, 647] width 15 height 24
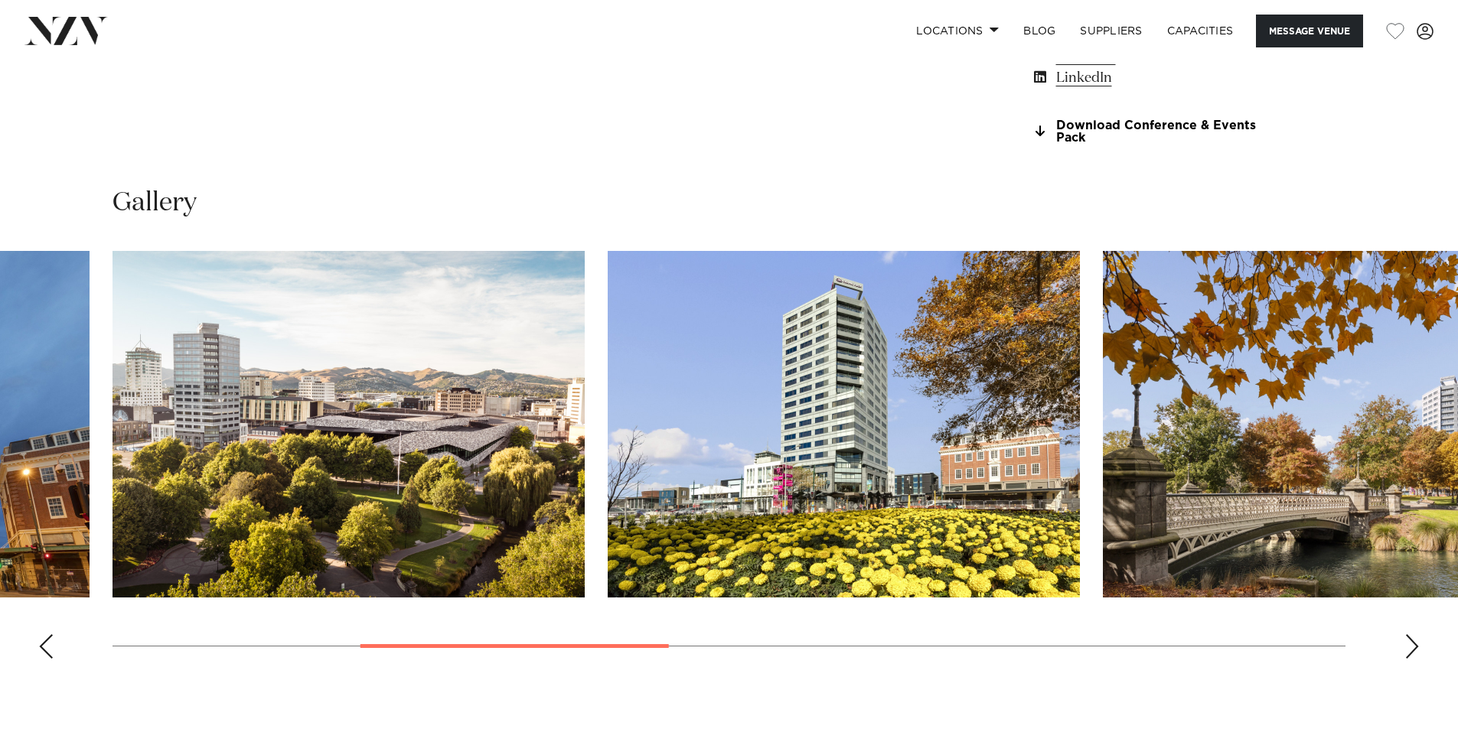
click at [1413, 650] on div "Next slide" at bounding box center [1411, 647] width 15 height 24
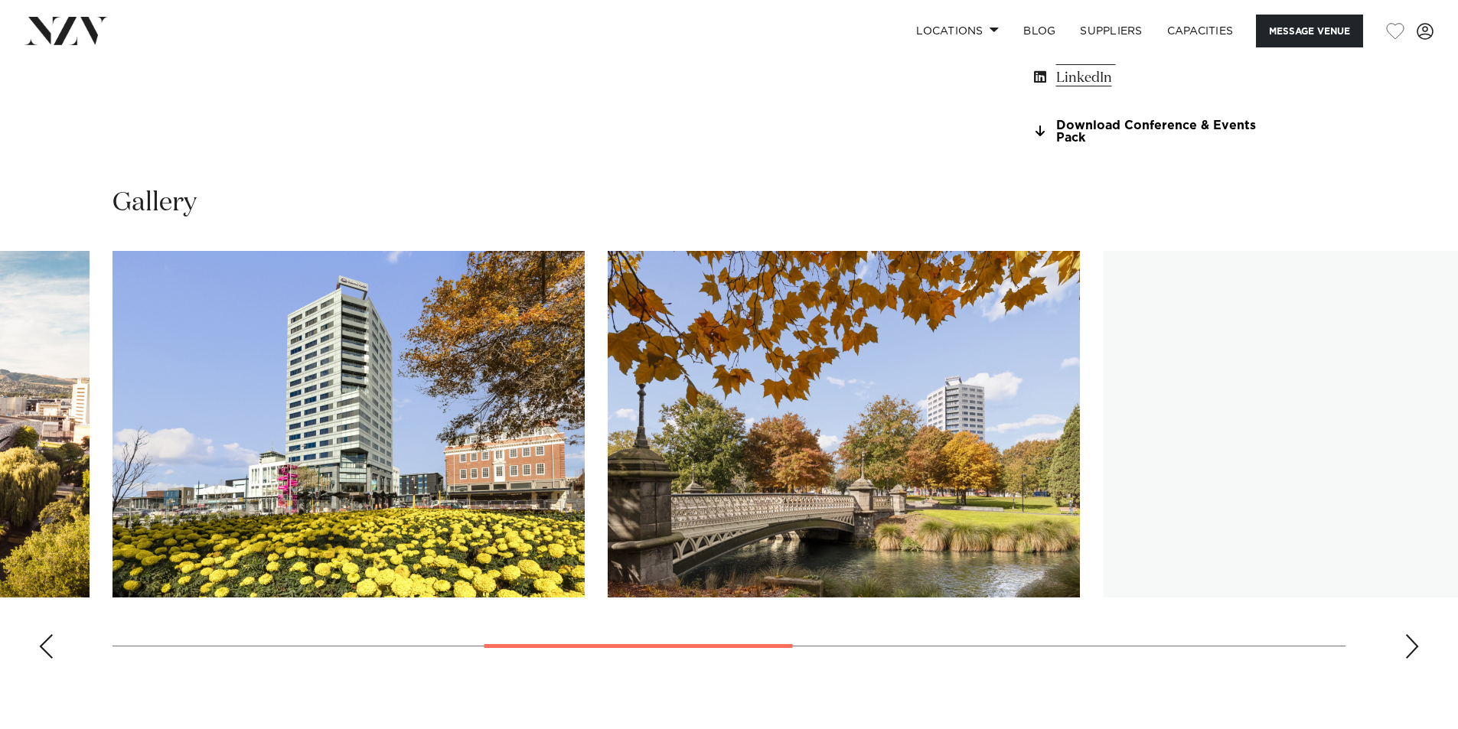
click at [1410, 644] on div "Next slide" at bounding box center [1411, 647] width 15 height 24
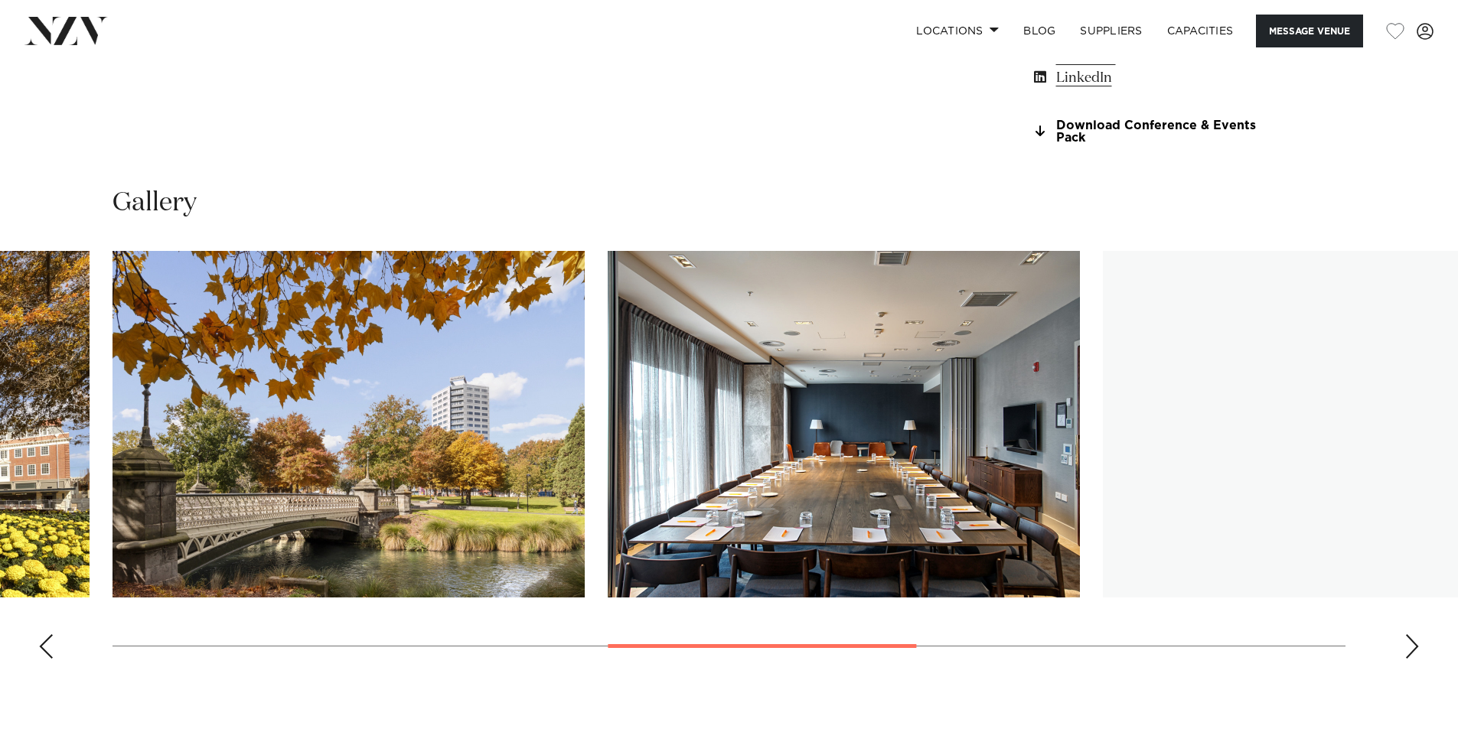
click at [1410, 644] on div "Next slide" at bounding box center [1411, 647] width 15 height 24
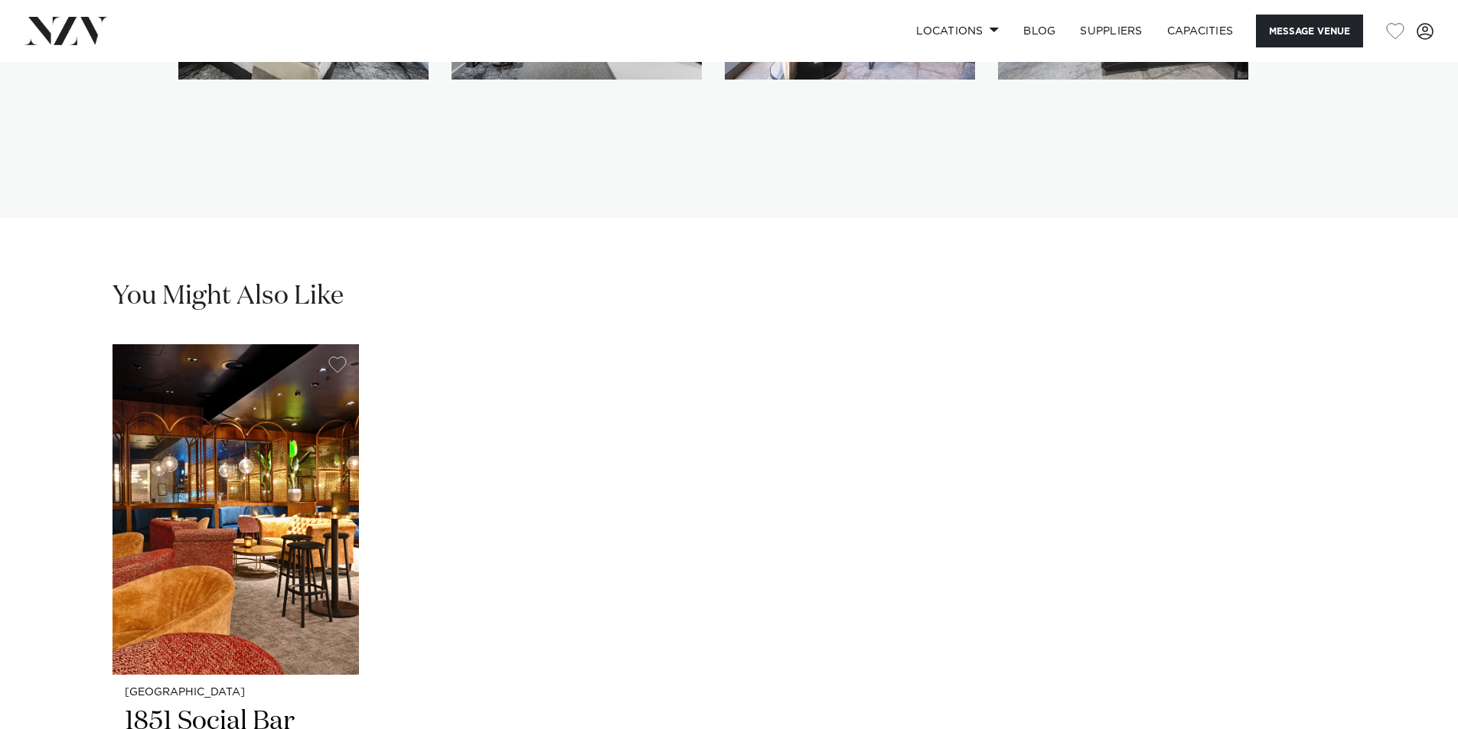
scroll to position [3215, 0]
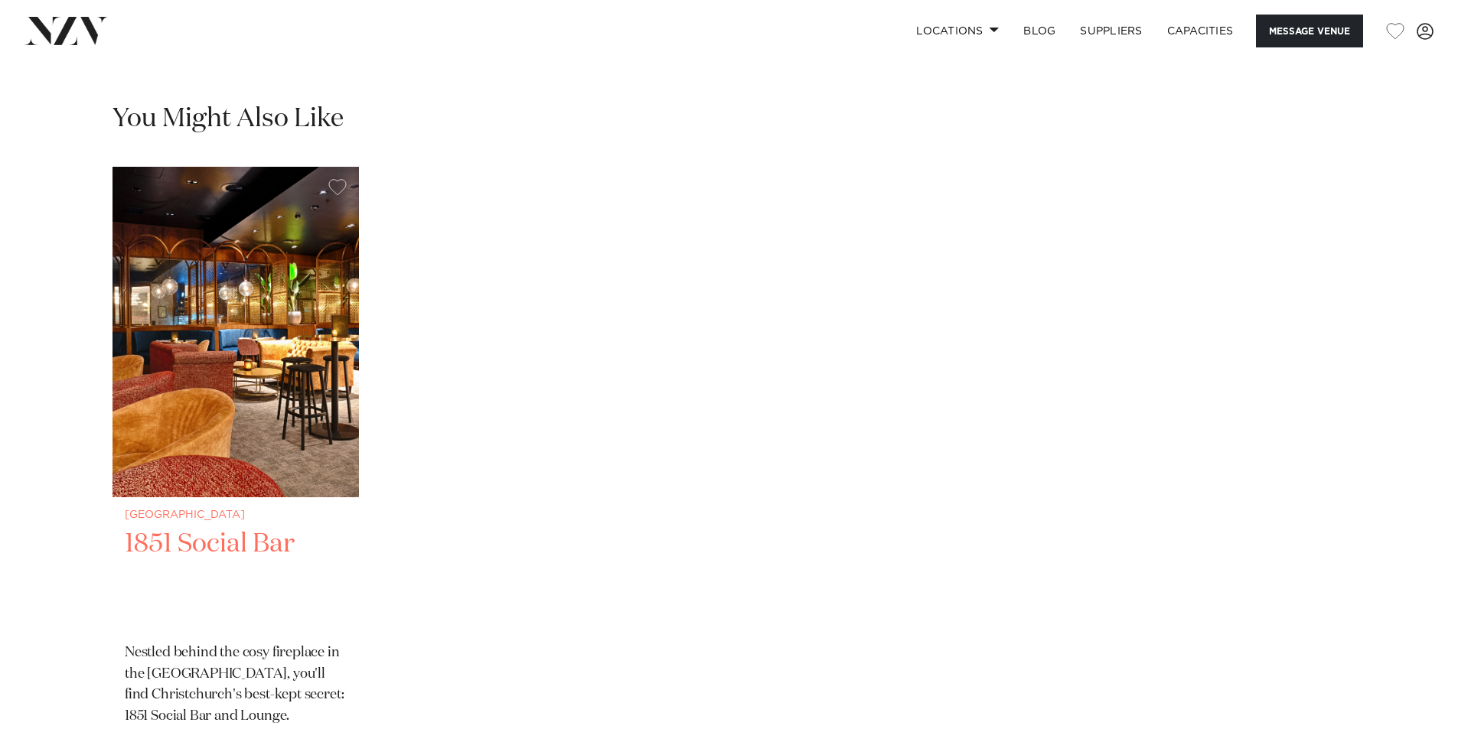
click at [254, 442] on img "1 / 1" at bounding box center [236, 332] width 246 height 331
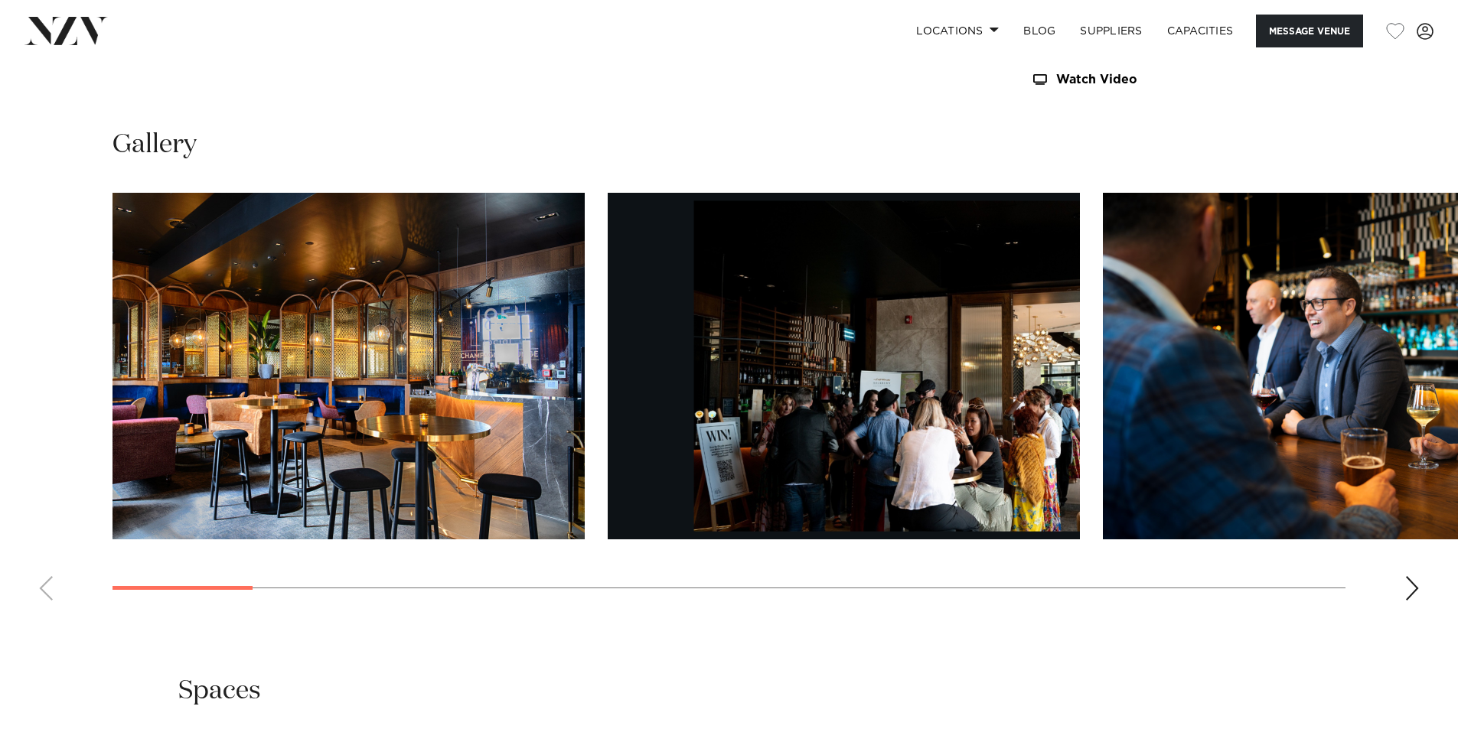
scroll to position [1531, 0]
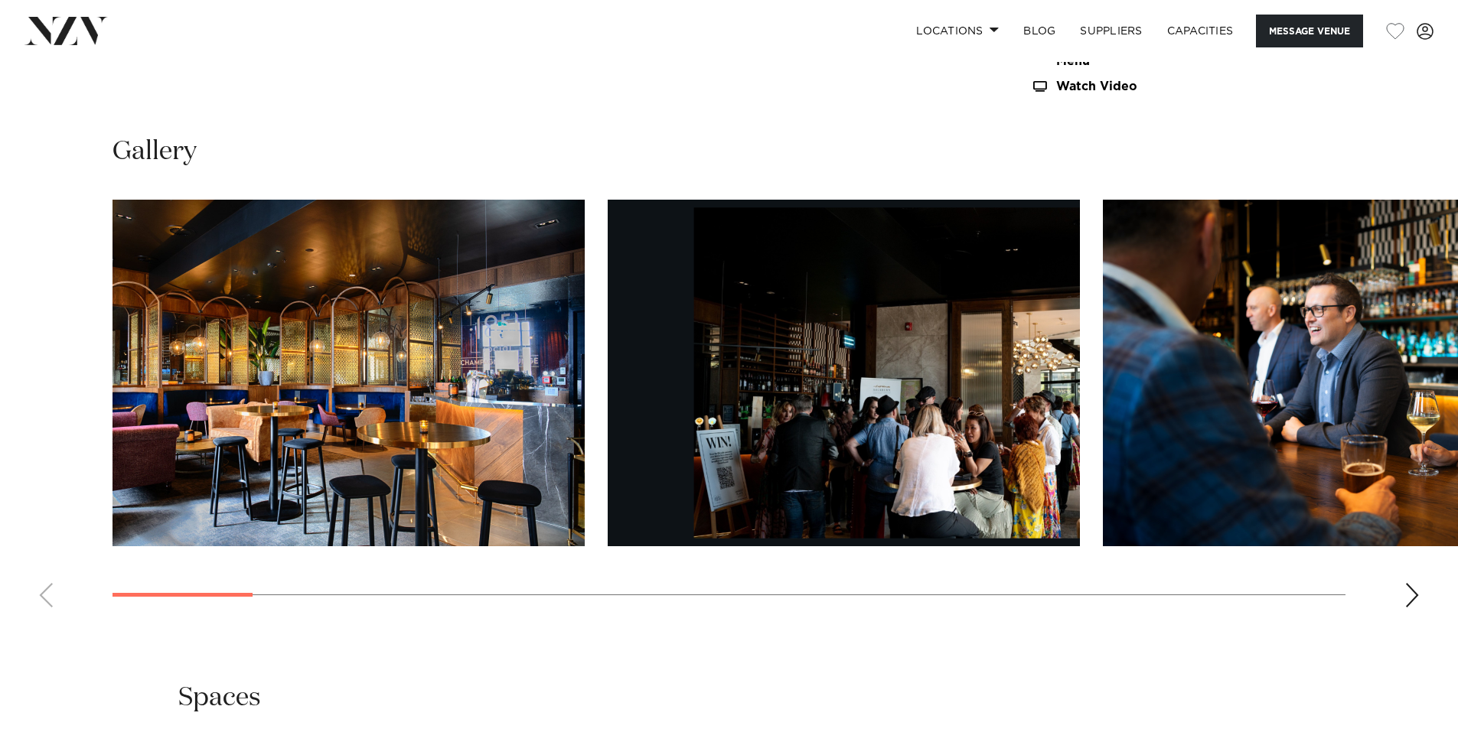
click at [1176, 431] on img "3 / 22" at bounding box center [1339, 373] width 472 height 347
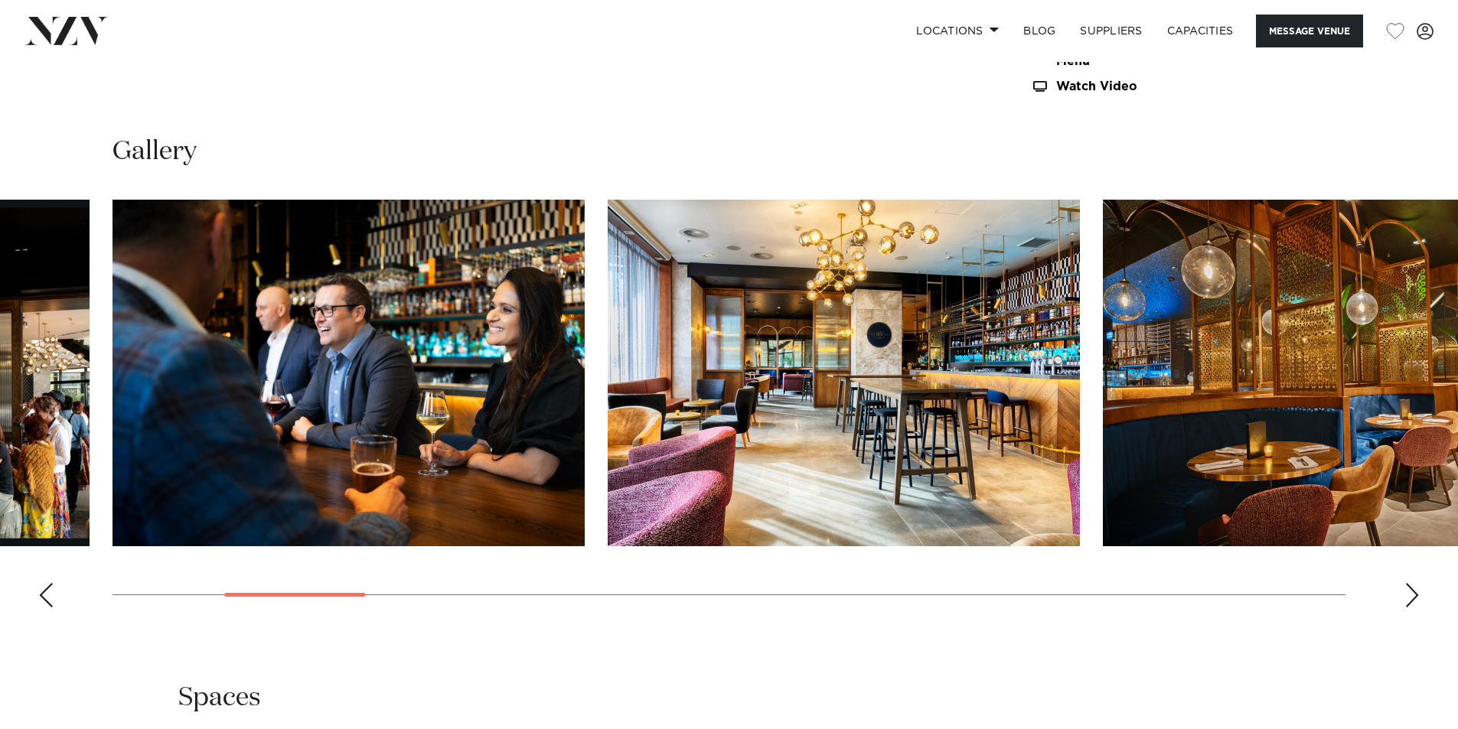
click at [784, 396] on img "4 / 22" at bounding box center [844, 373] width 472 height 347
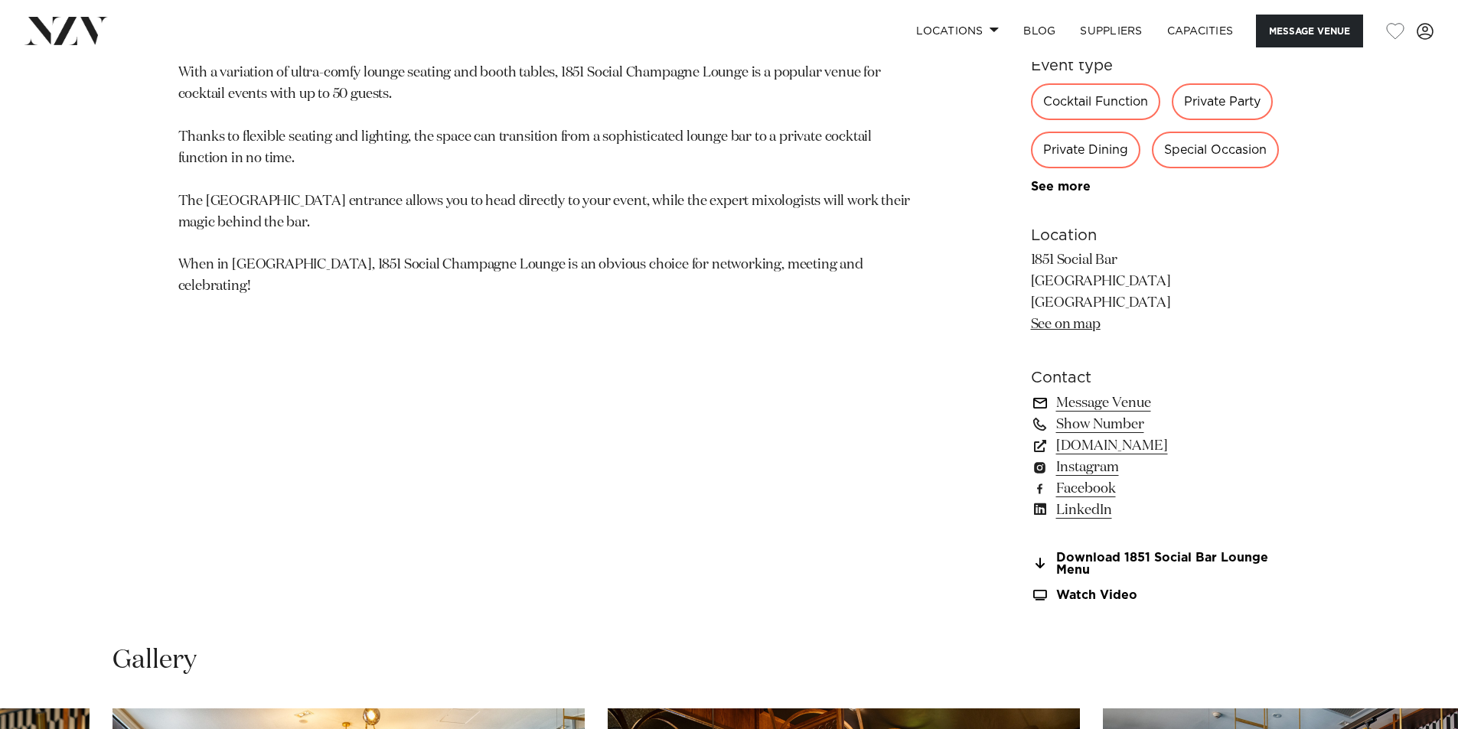
scroll to position [918, 0]
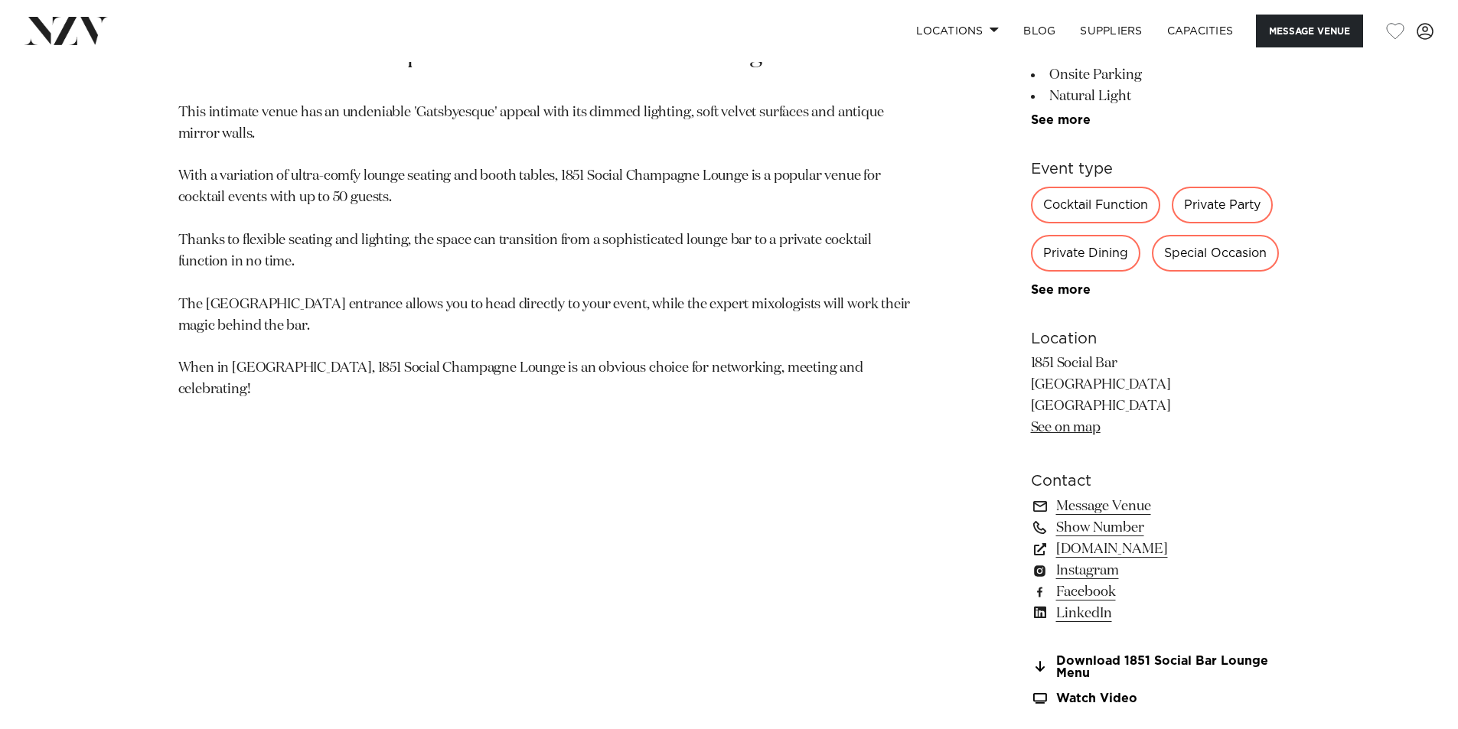
click at [1215, 207] on div "Private Party" at bounding box center [1222, 205] width 101 height 37
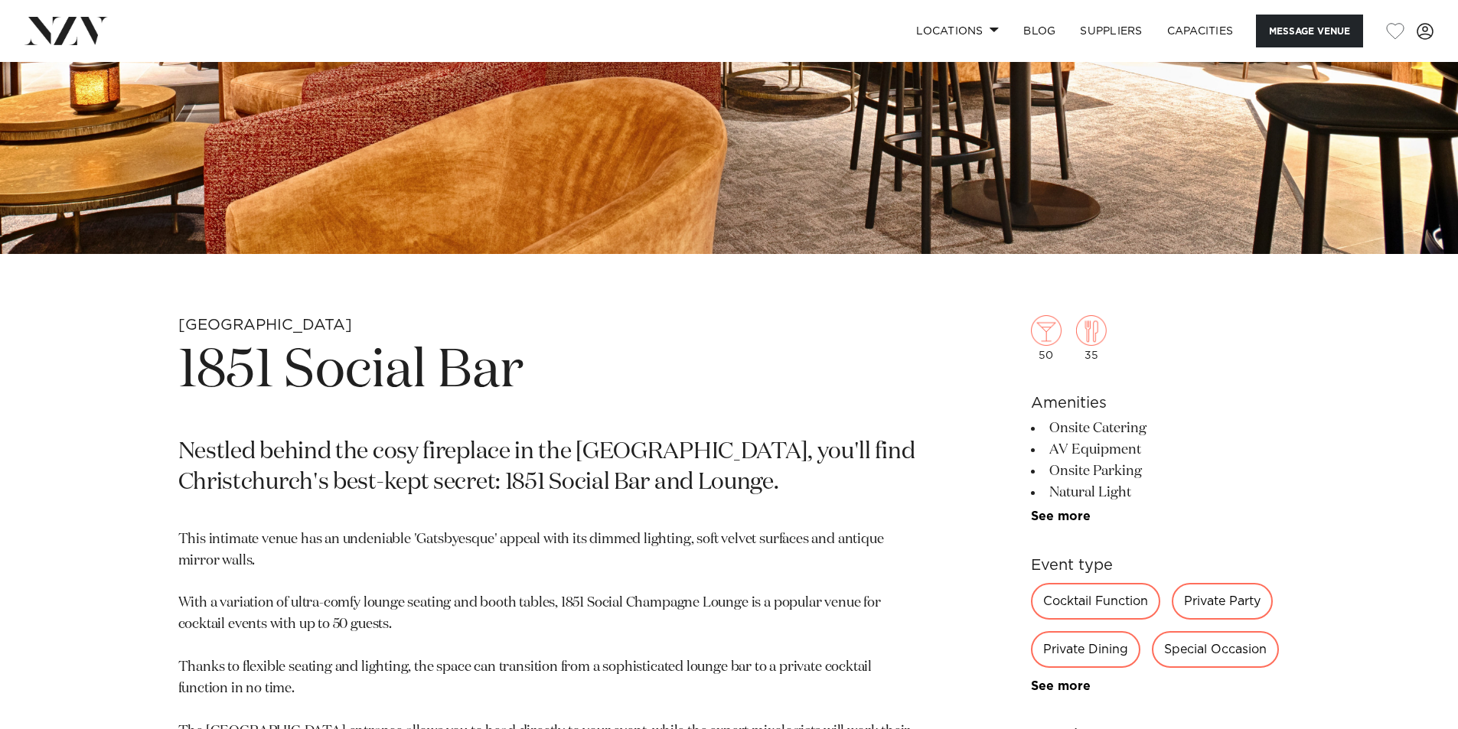
scroll to position [536, 0]
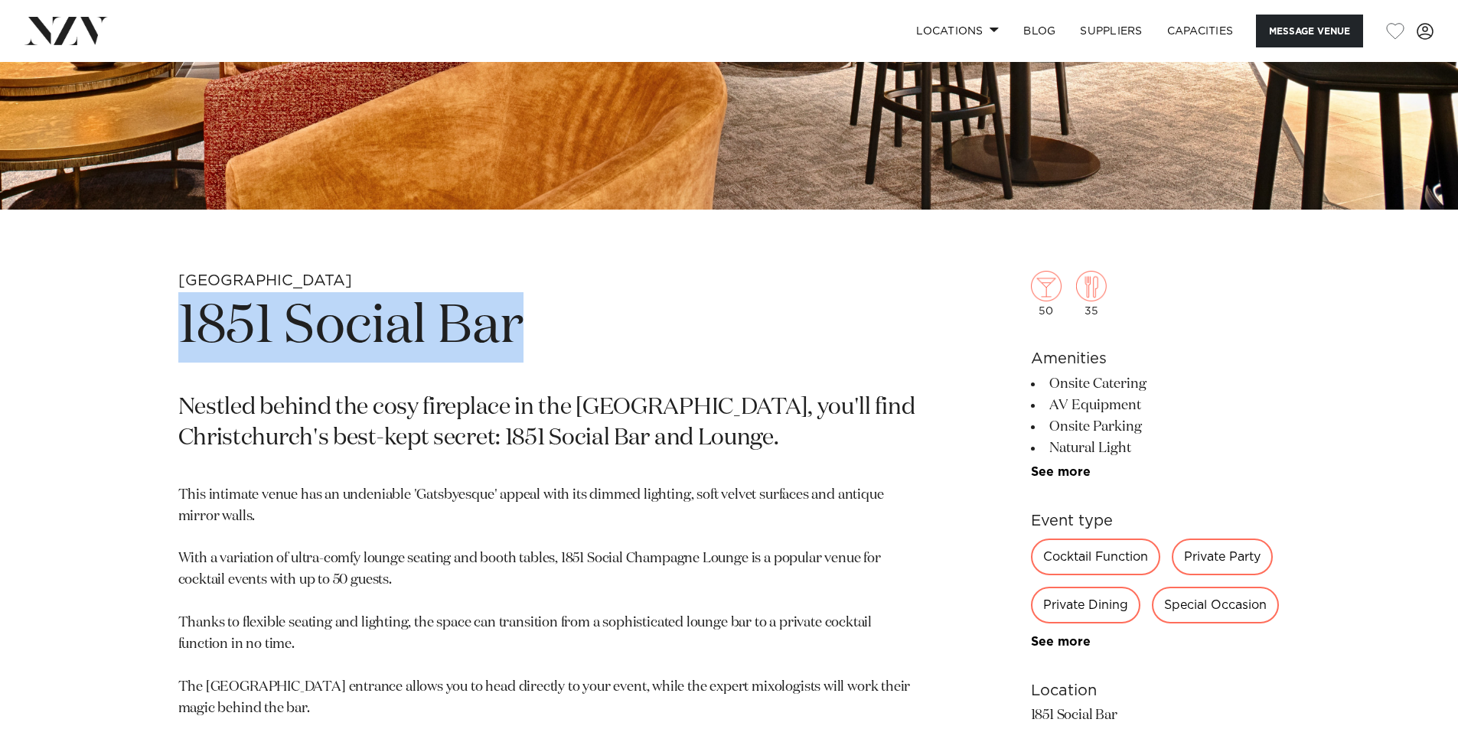
drag, startPoint x: 179, startPoint y: 318, endPoint x: 538, endPoint y: 361, distance: 361.5
click at [538, 361] on h1 "1851 Social Bar" at bounding box center [550, 327] width 744 height 70
copy h1 "1851 Social Bar"
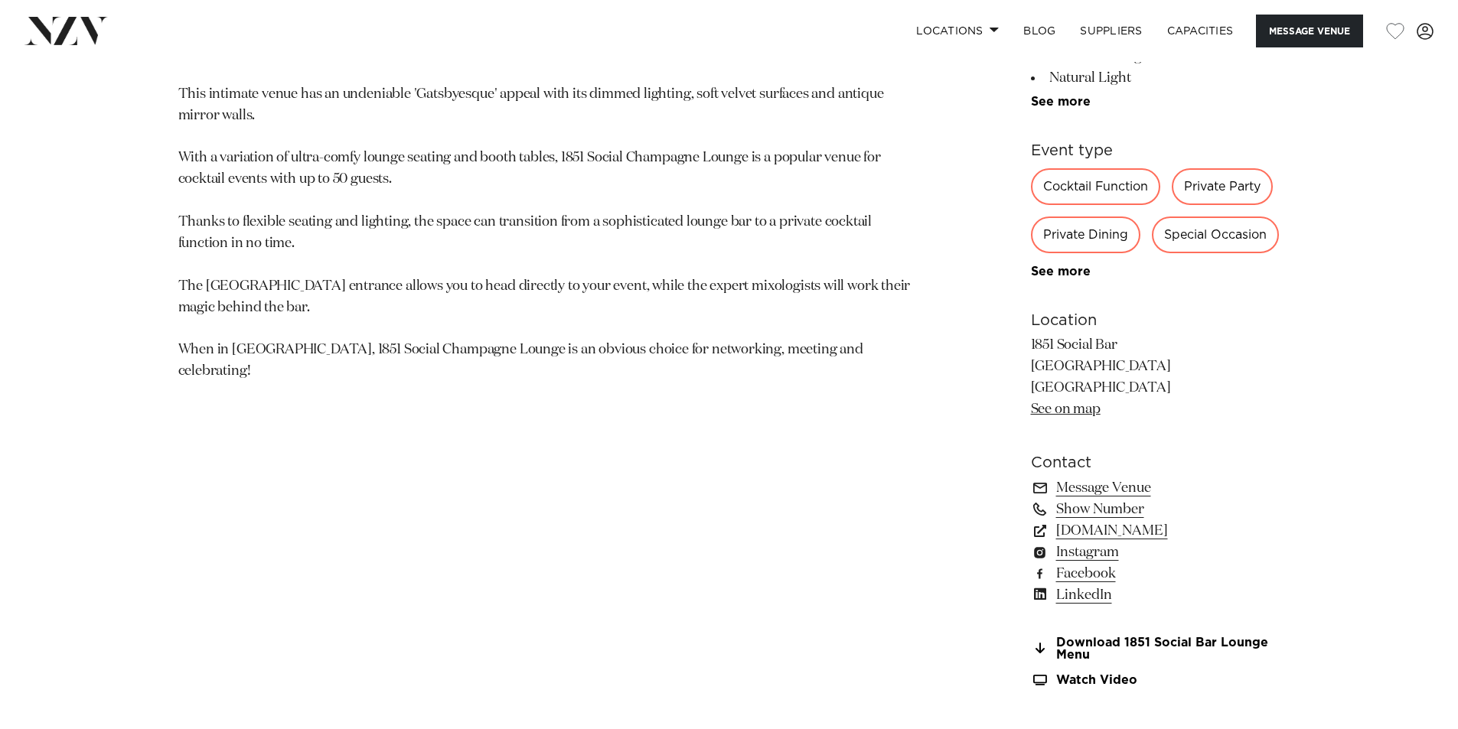
scroll to position [918, 0]
